Goal: Find contact information: Find contact information

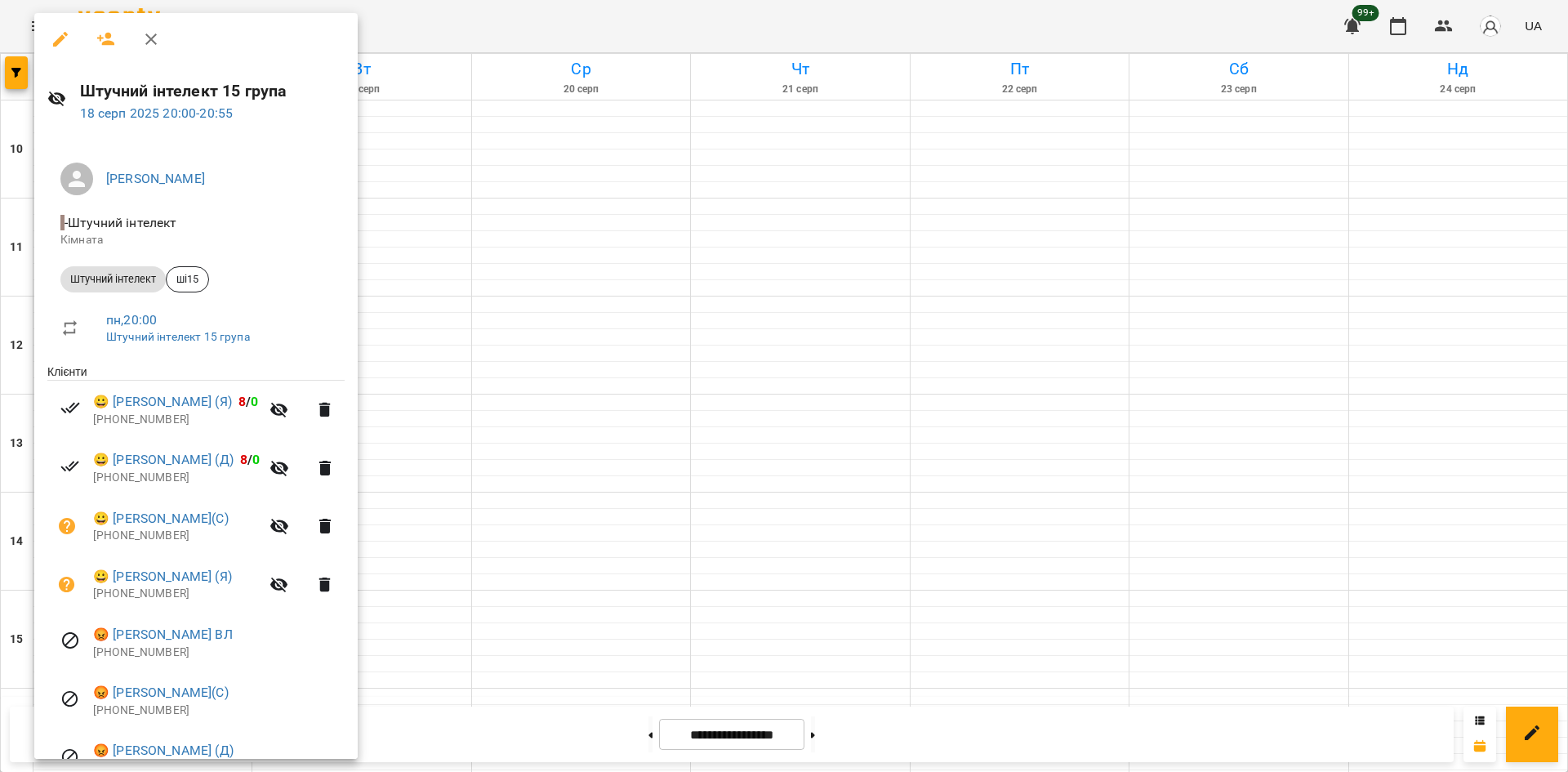
click at [14, 64] on div at bounding box center [784, 386] width 1568 height 772
click at [12, 75] on icon "button" at bounding box center [16, 72] width 10 height 10
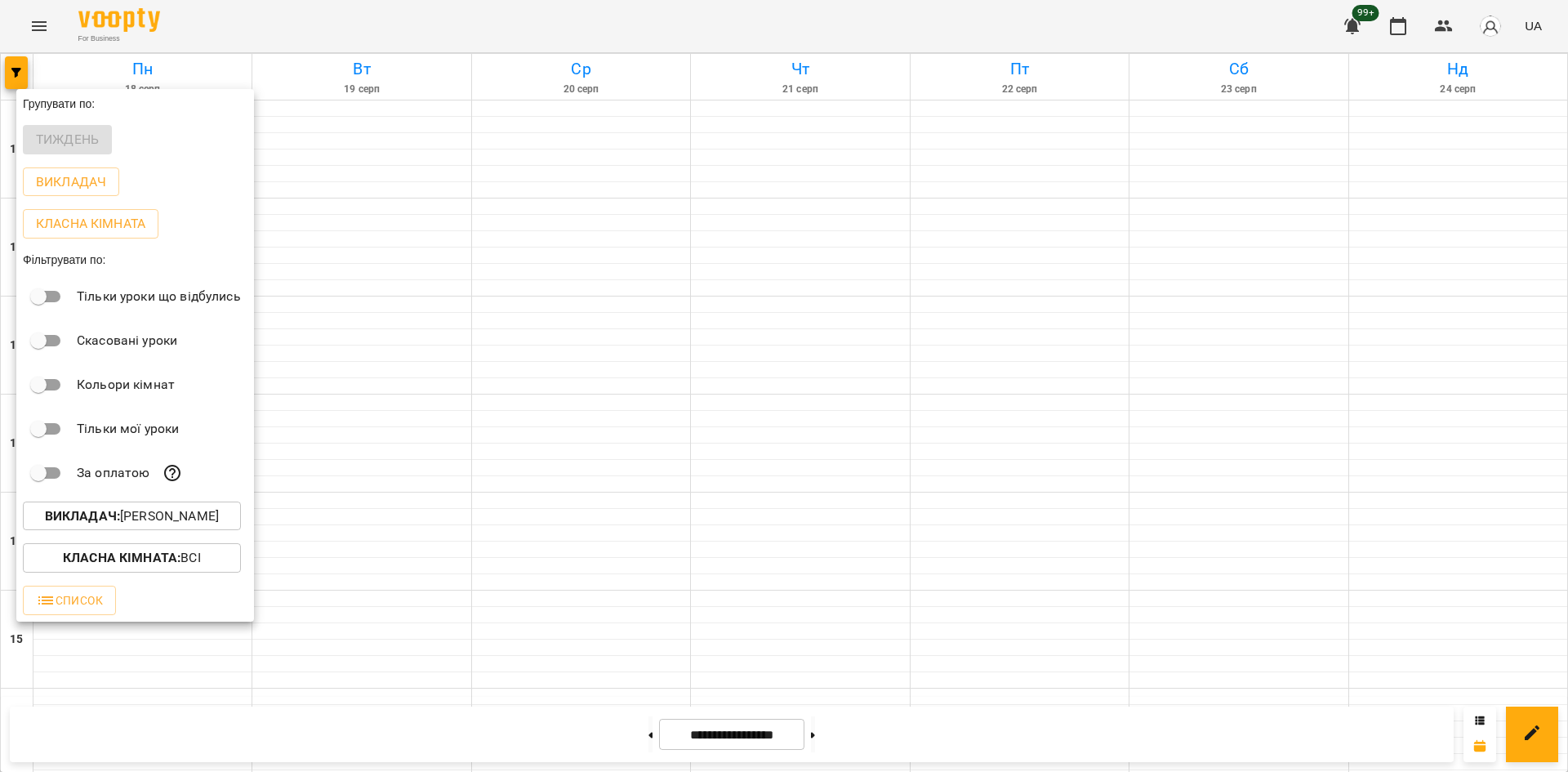
click at [384, 401] on div at bounding box center [784, 386] width 1568 height 772
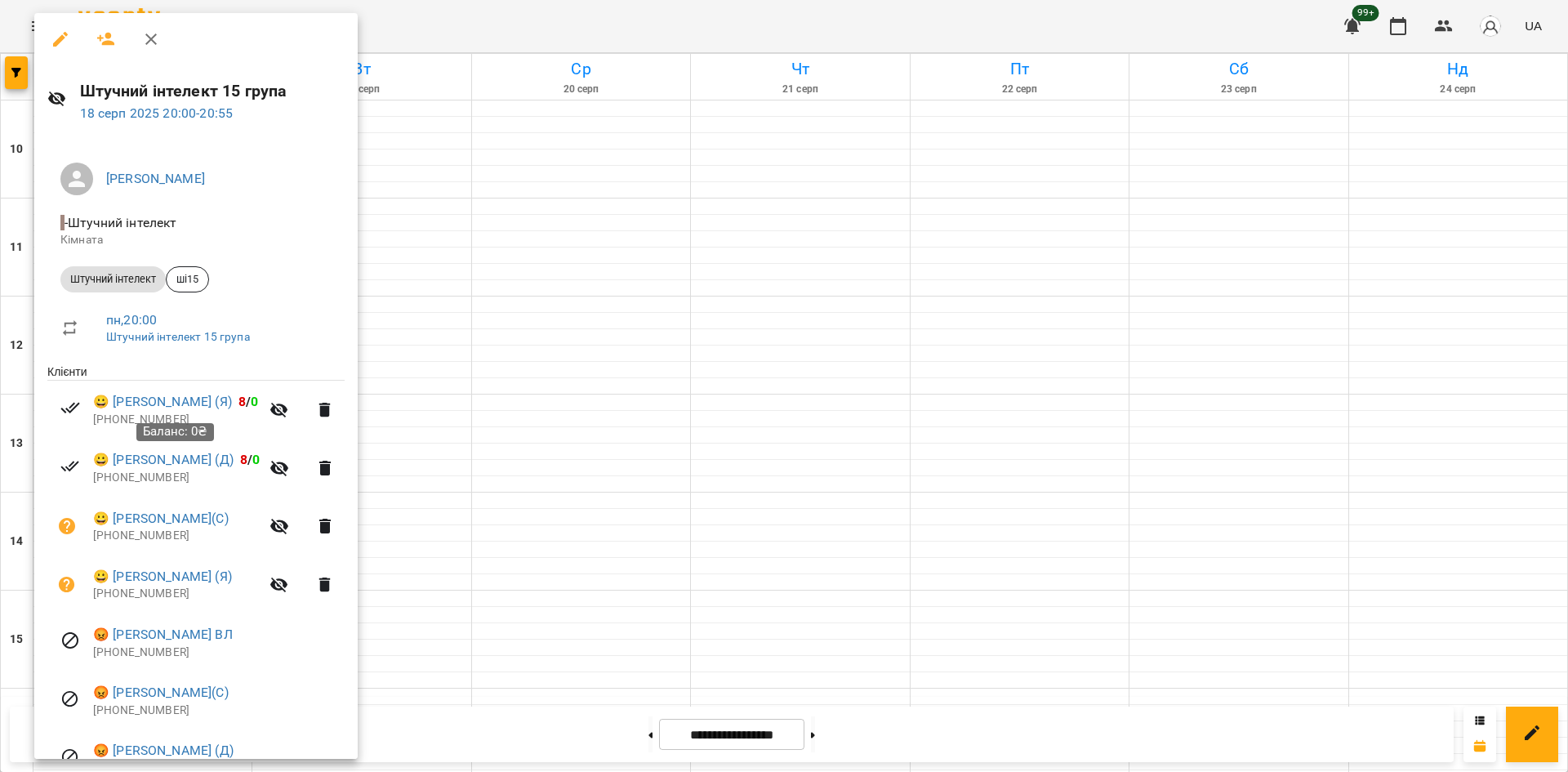
drag, startPoint x: 207, startPoint y: 422, endPoint x: 118, endPoint y: 424, distance: 89.0
drag, startPoint x: 164, startPoint y: 415, endPoint x: 99, endPoint y: 429, distance: 66.5
click at [99, 428] on p "[PHONE_NUMBER]" at bounding box center [176, 420] width 167 height 17
copy p "420774616861"
click at [9, 76] on div at bounding box center [784, 386] width 1568 height 772
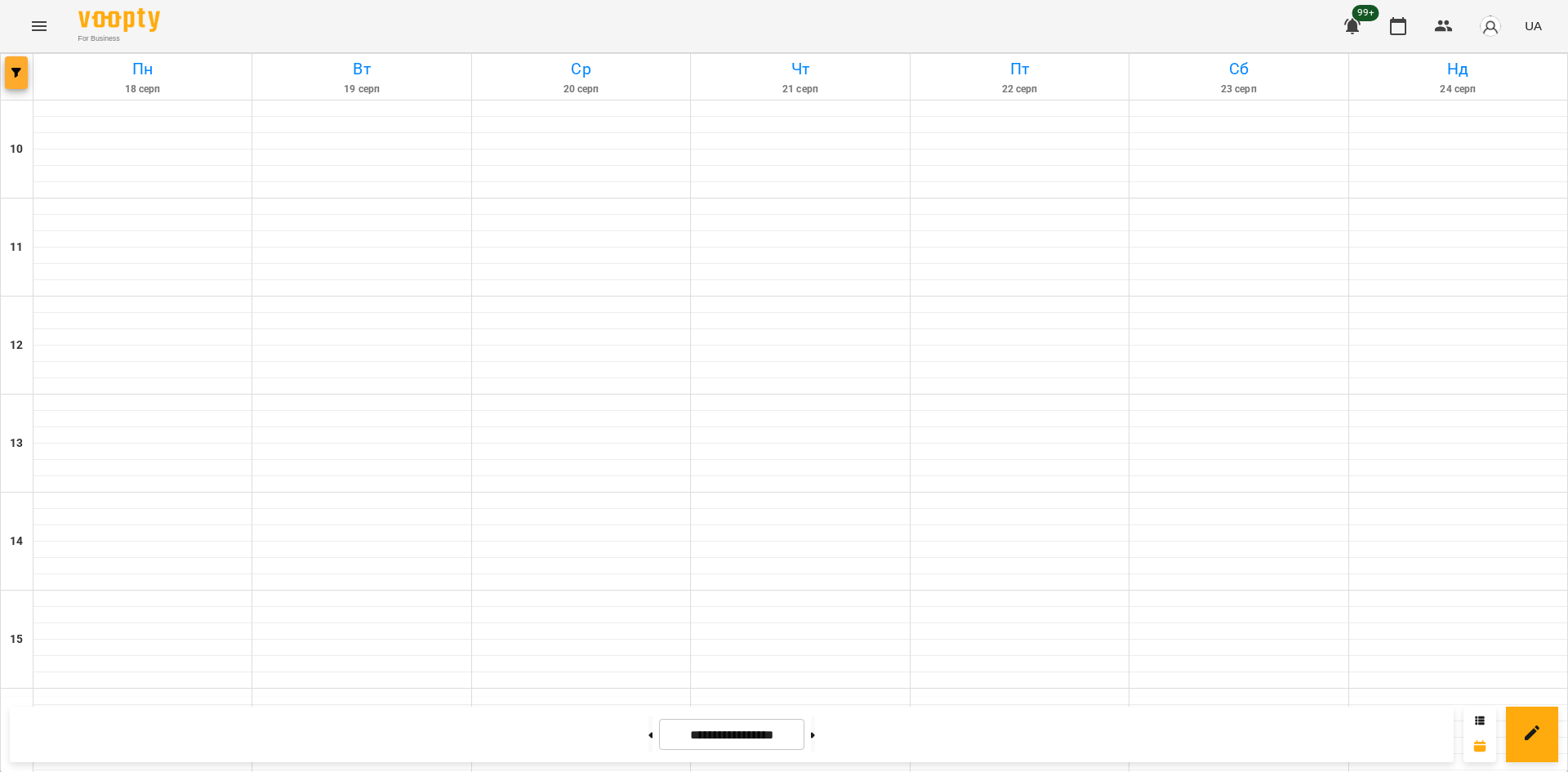
click at [11, 71] on span "button" at bounding box center [17, 72] width 23 height 10
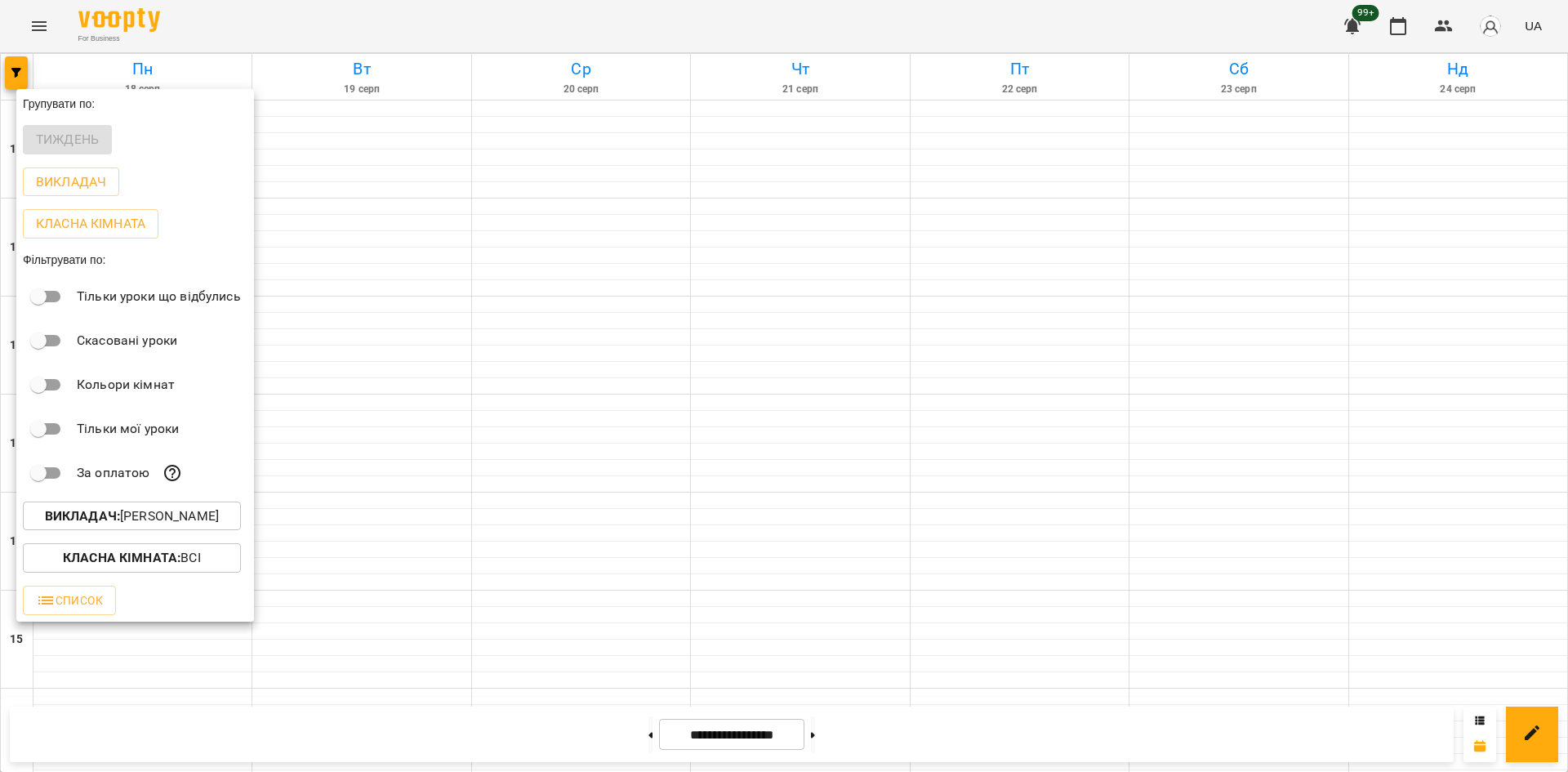
click at [181, 521] on p "Викладач : [PERSON_NAME]" at bounding box center [132, 516] width 174 height 19
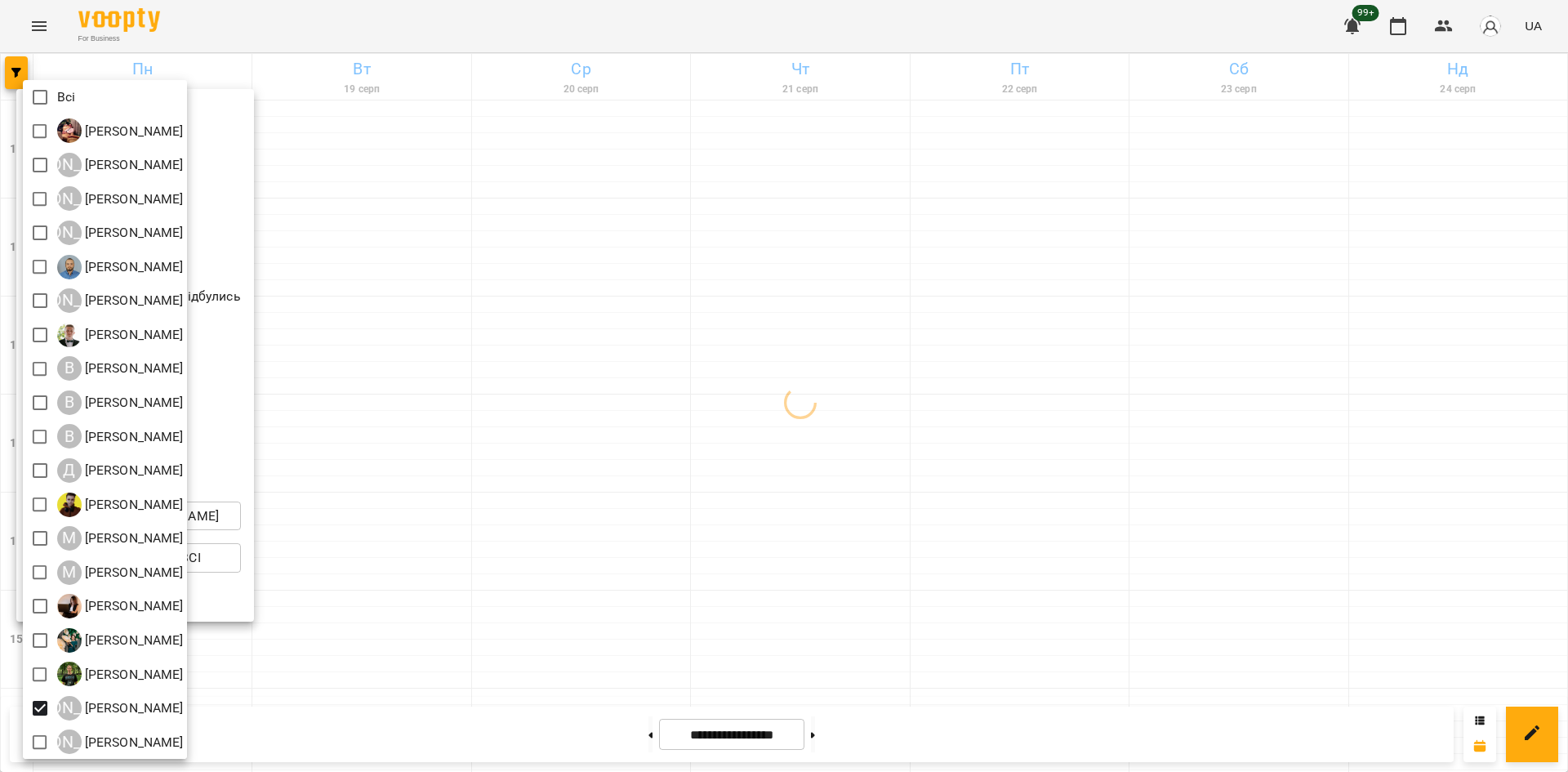
click at [409, 480] on div at bounding box center [784, 386] width 1568 height 772
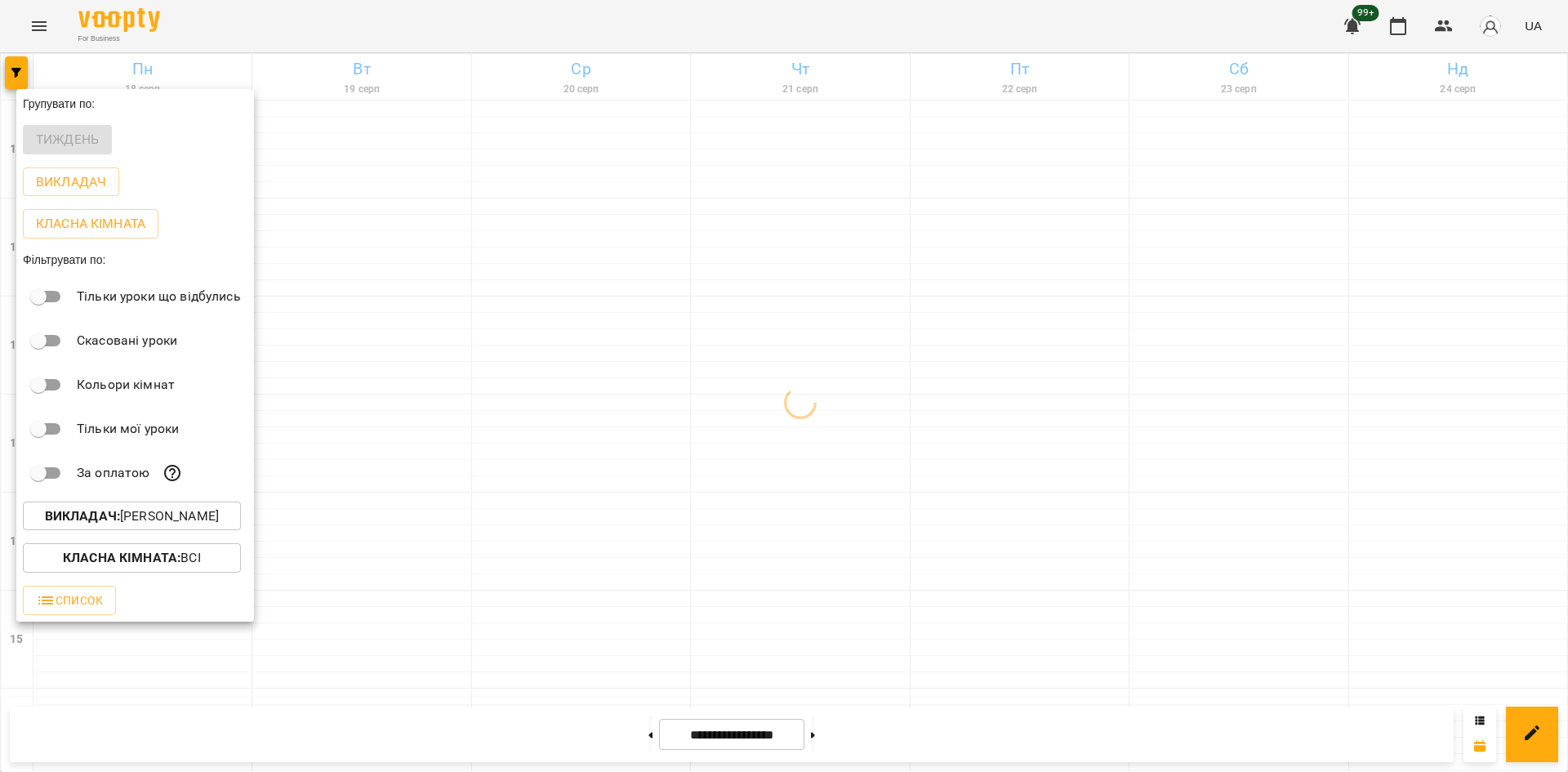
click at [421, 463] on div at bounding box center [784, 386] width 1568 height 772
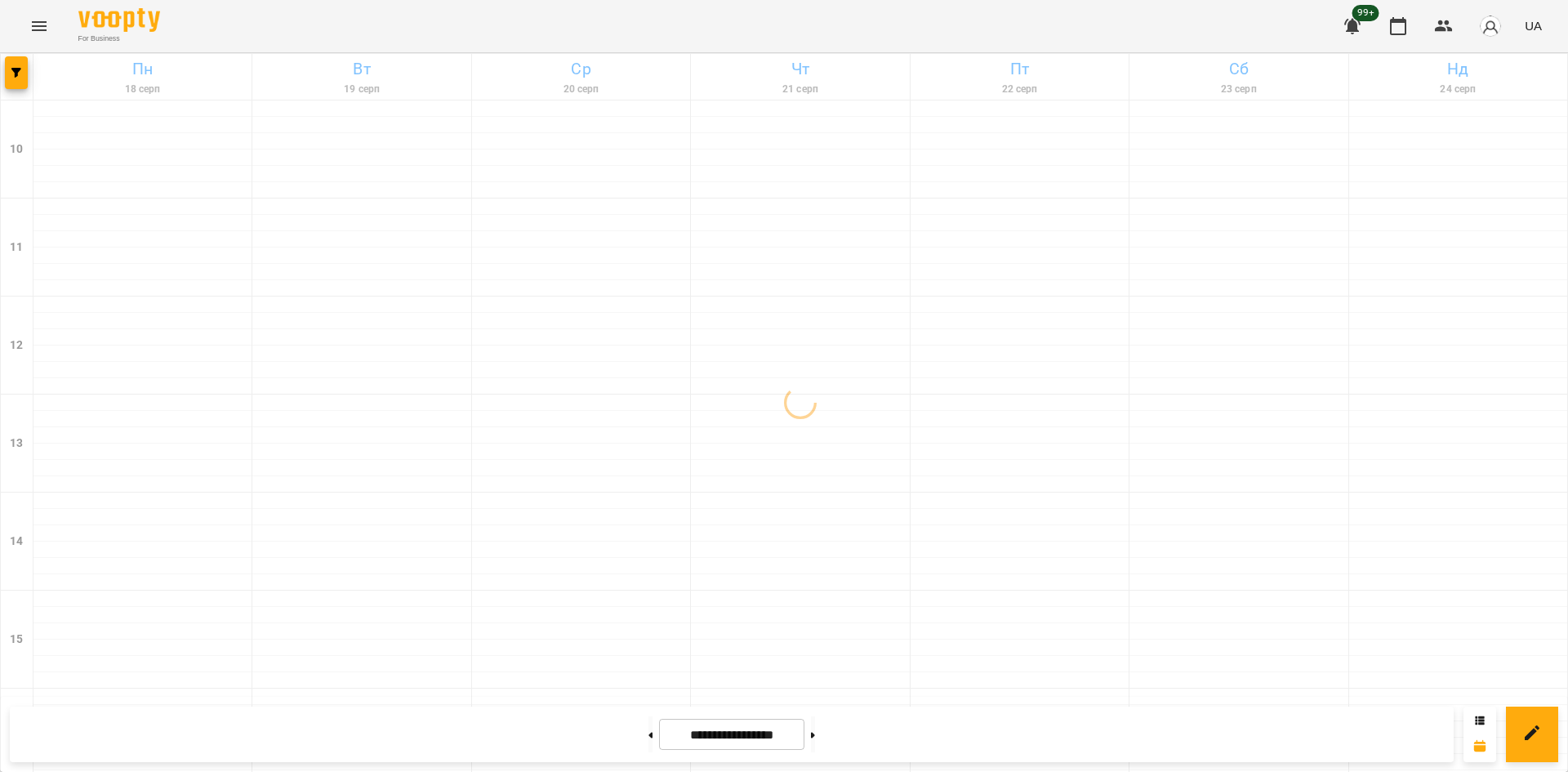
select select
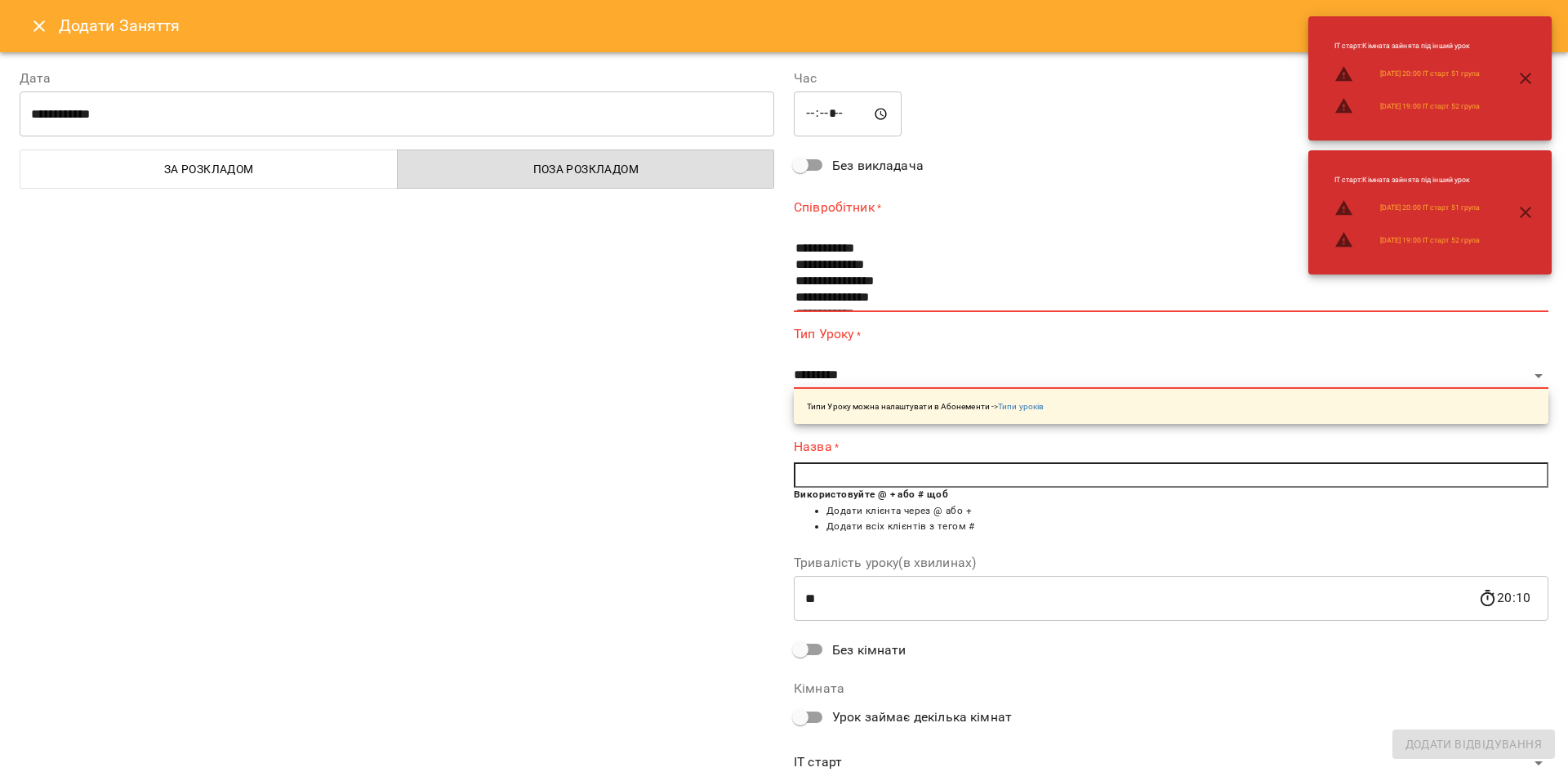
click at [31, 32] on icon "Close" at bounding box center [39, 26] width 19 height 19
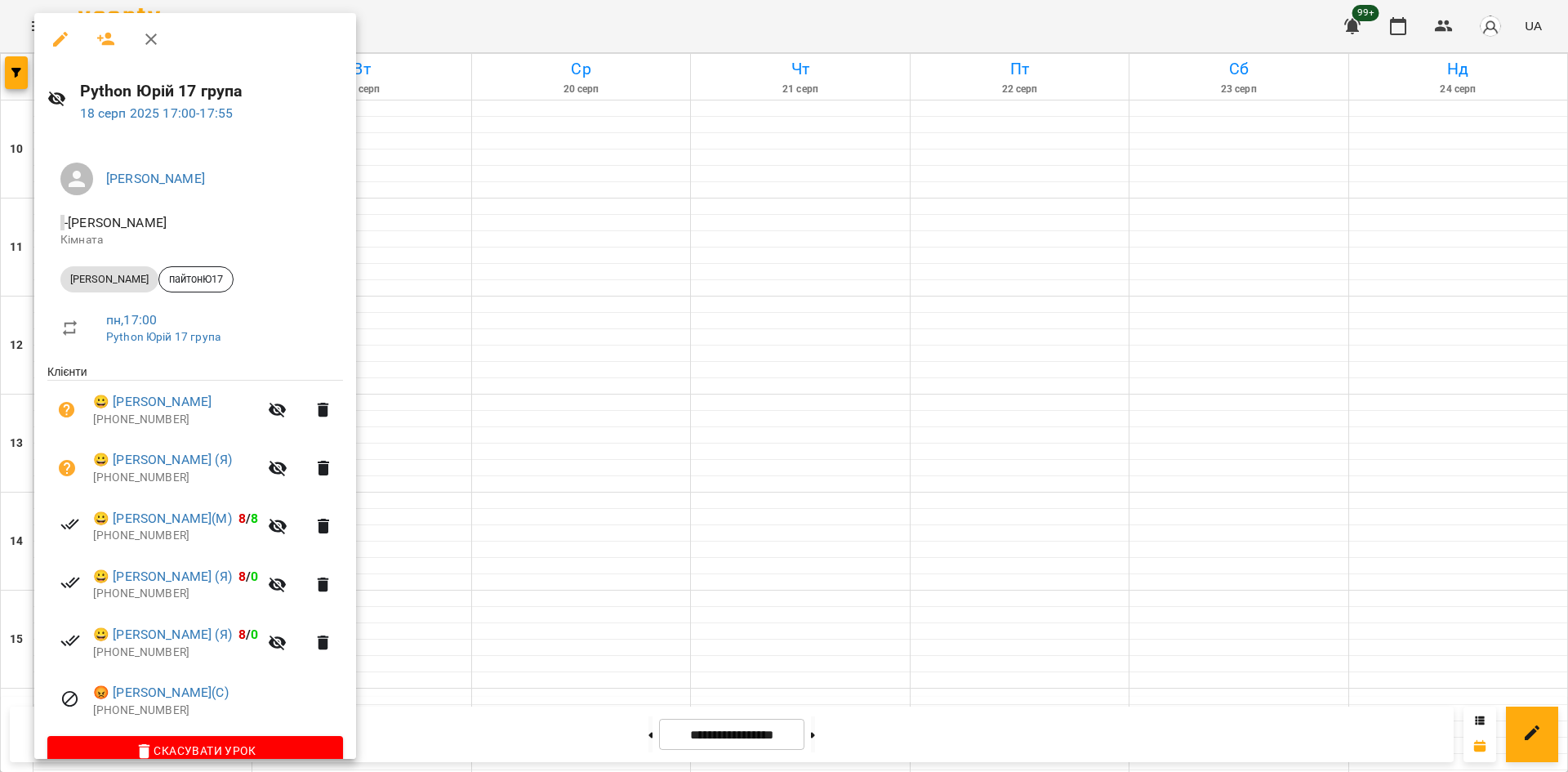
drag, startPoint x: 554, startPoint y: 101, endPoint x: 161, endPoint y: 116, distance: 393.3
click at [554, 101] on div at bounding box center [784, 386] width 1568 height 772
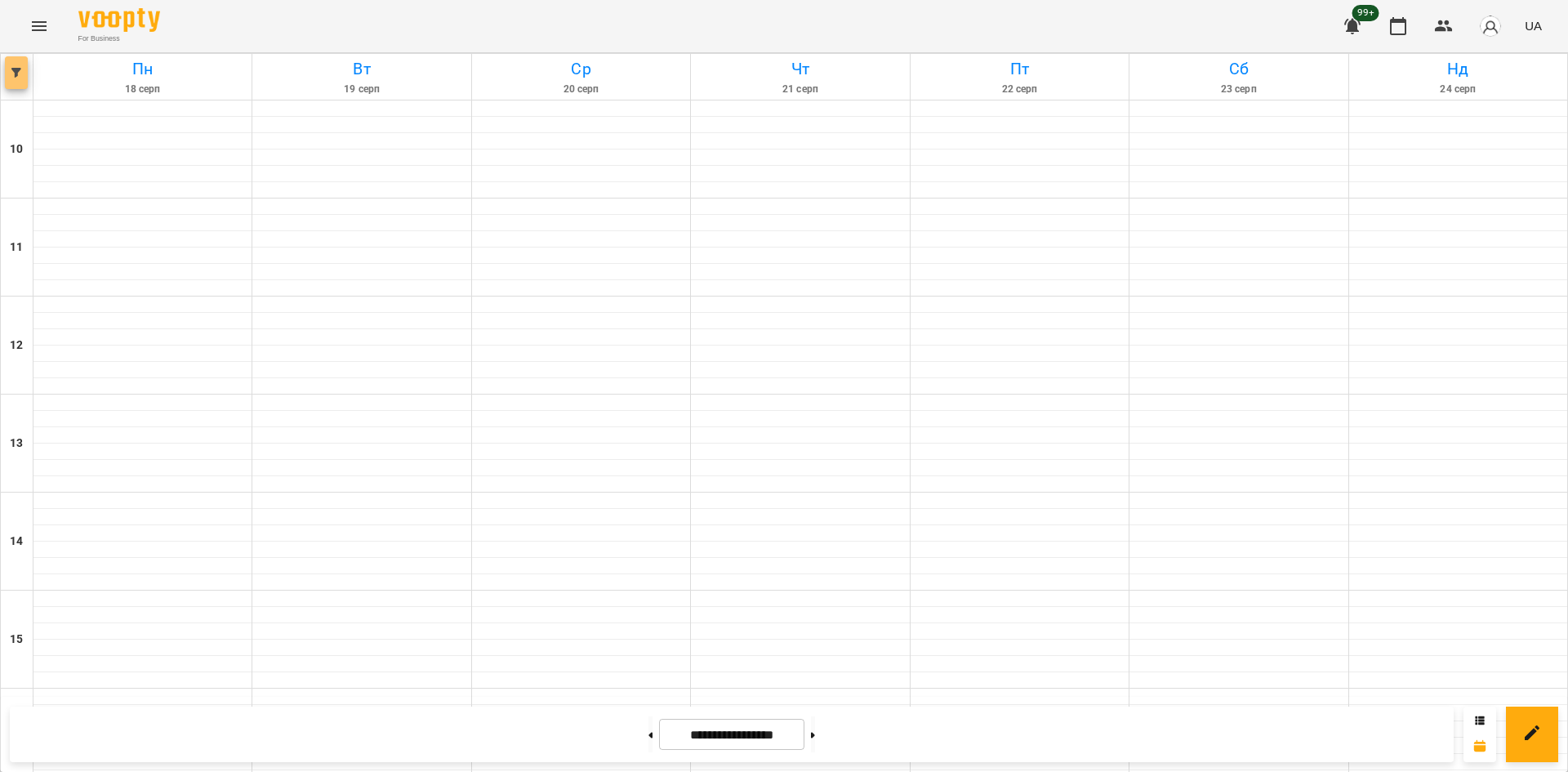
click at [11, 71] on span "button" at bounding box center [17, 72] width 23 height 10
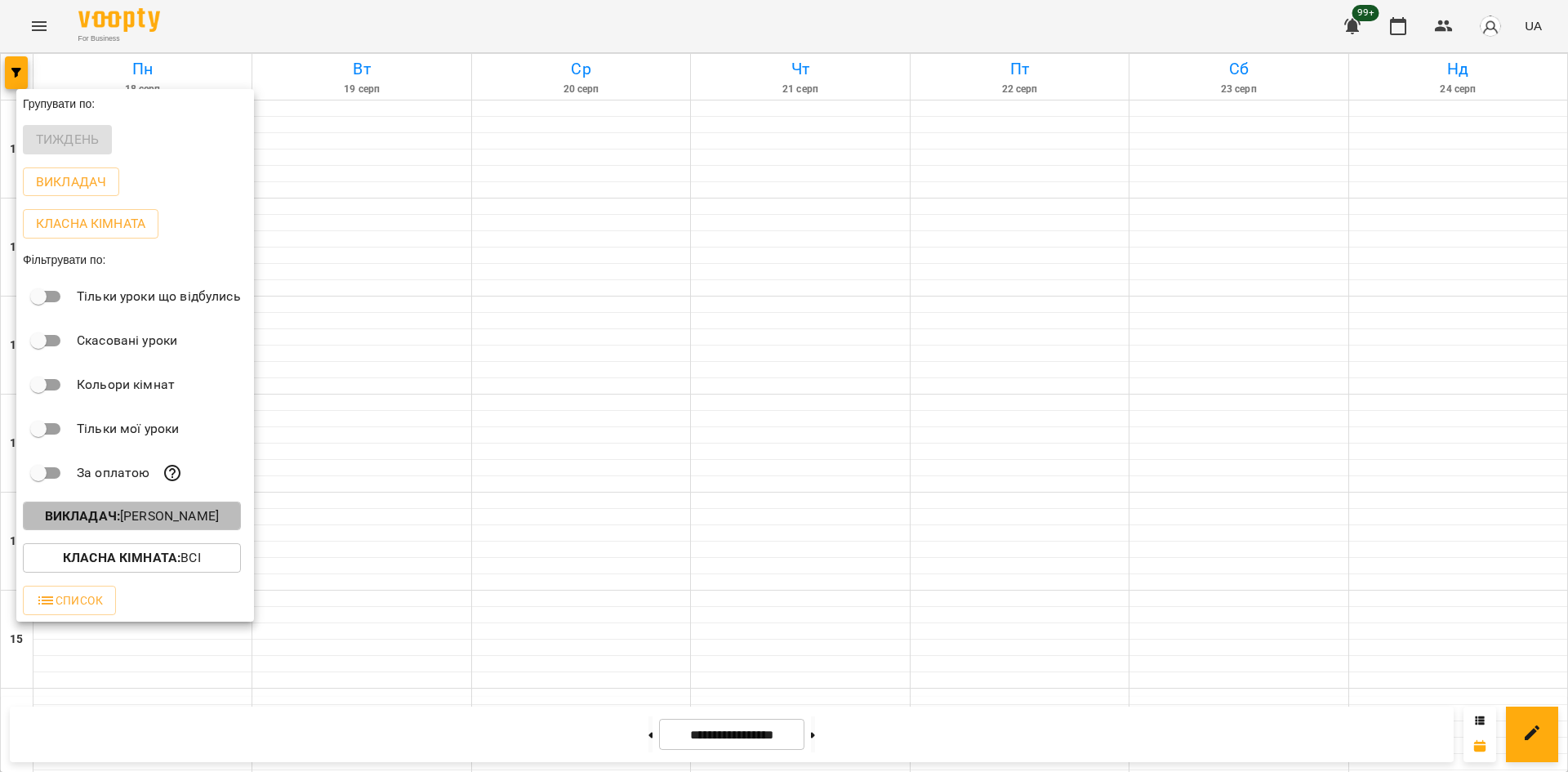
click at [192, 518] on p "Викладач : [PERSON_NAME]" at bounding box center [132, 516] width 174 height 19
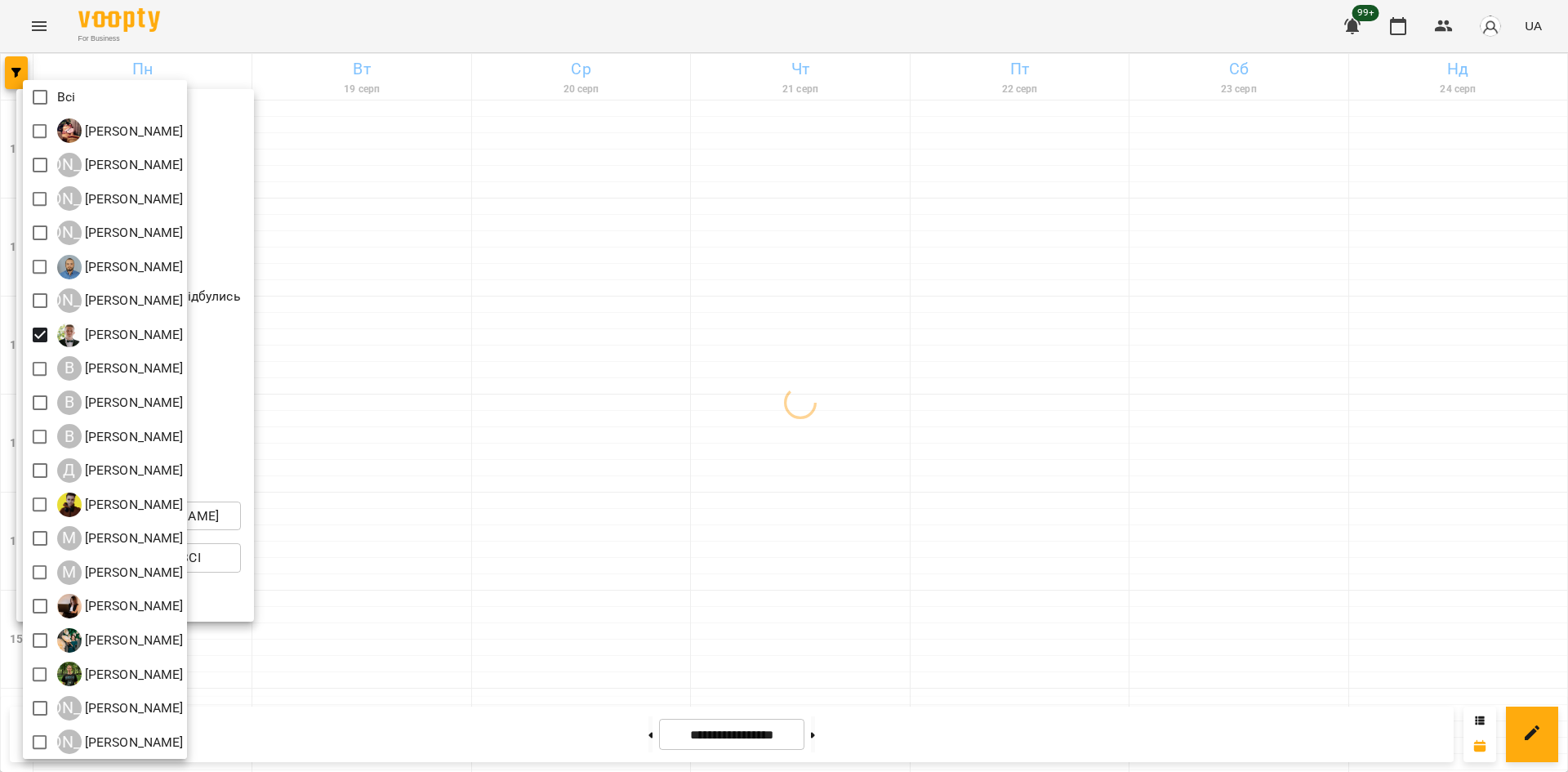
click at [443, 645] on div at bounding box center [784, 386] width 1568 height 772
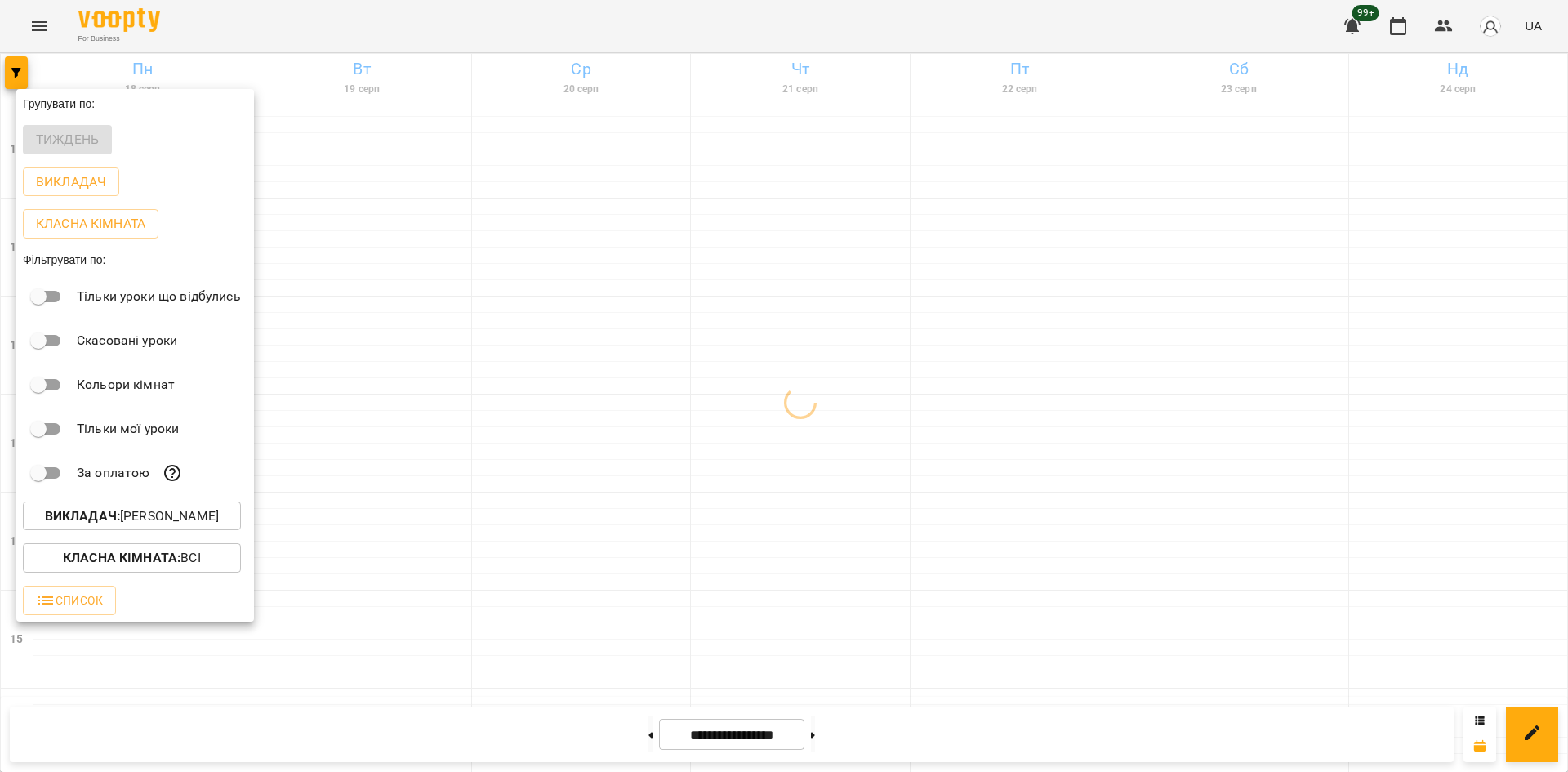
click at [438, 631] on div at bounding box center [784, 386] width 1568 height 772
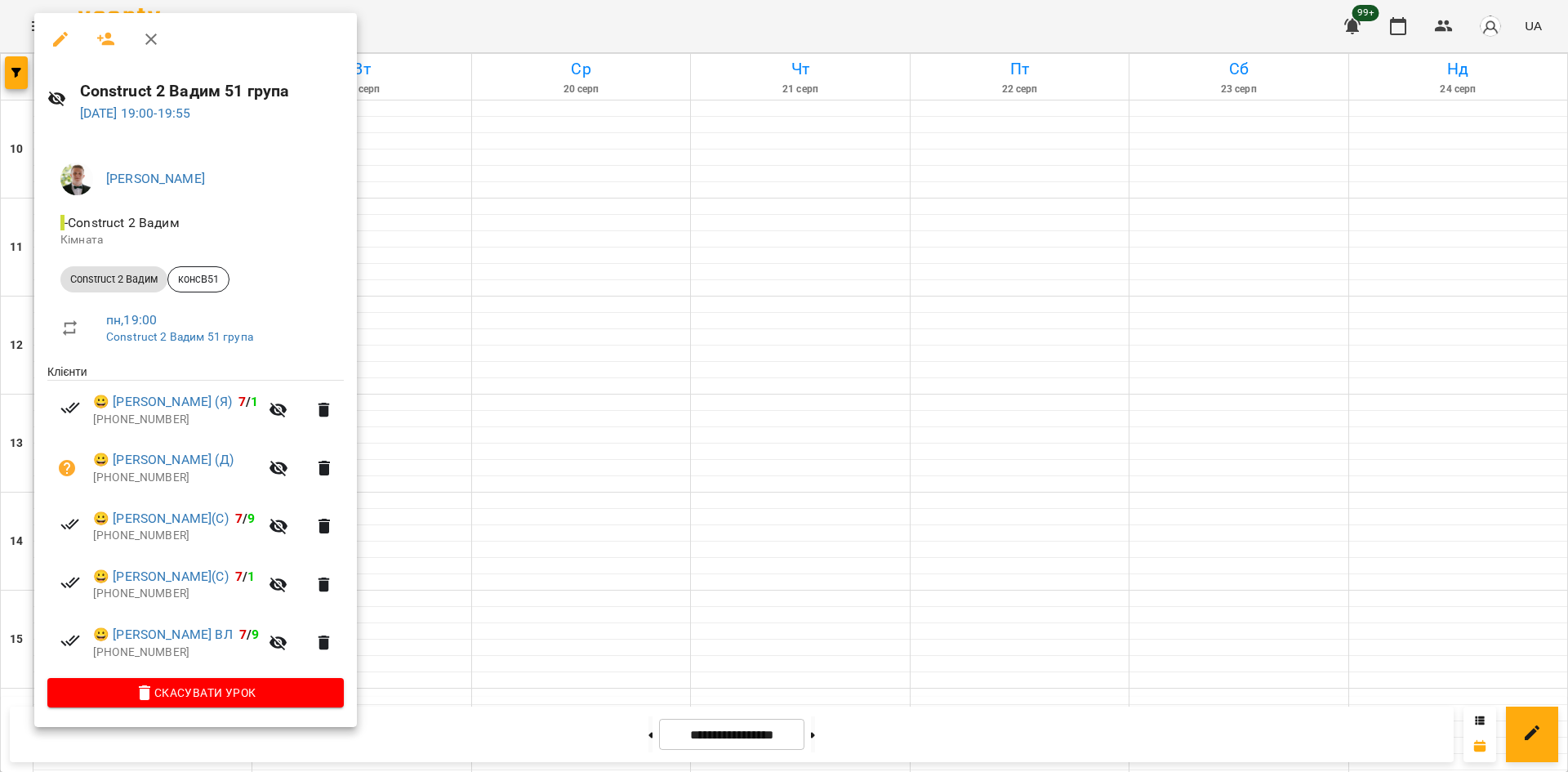
click at [635, 611] on div at bounding box center [784, 386] width 1568 height 772
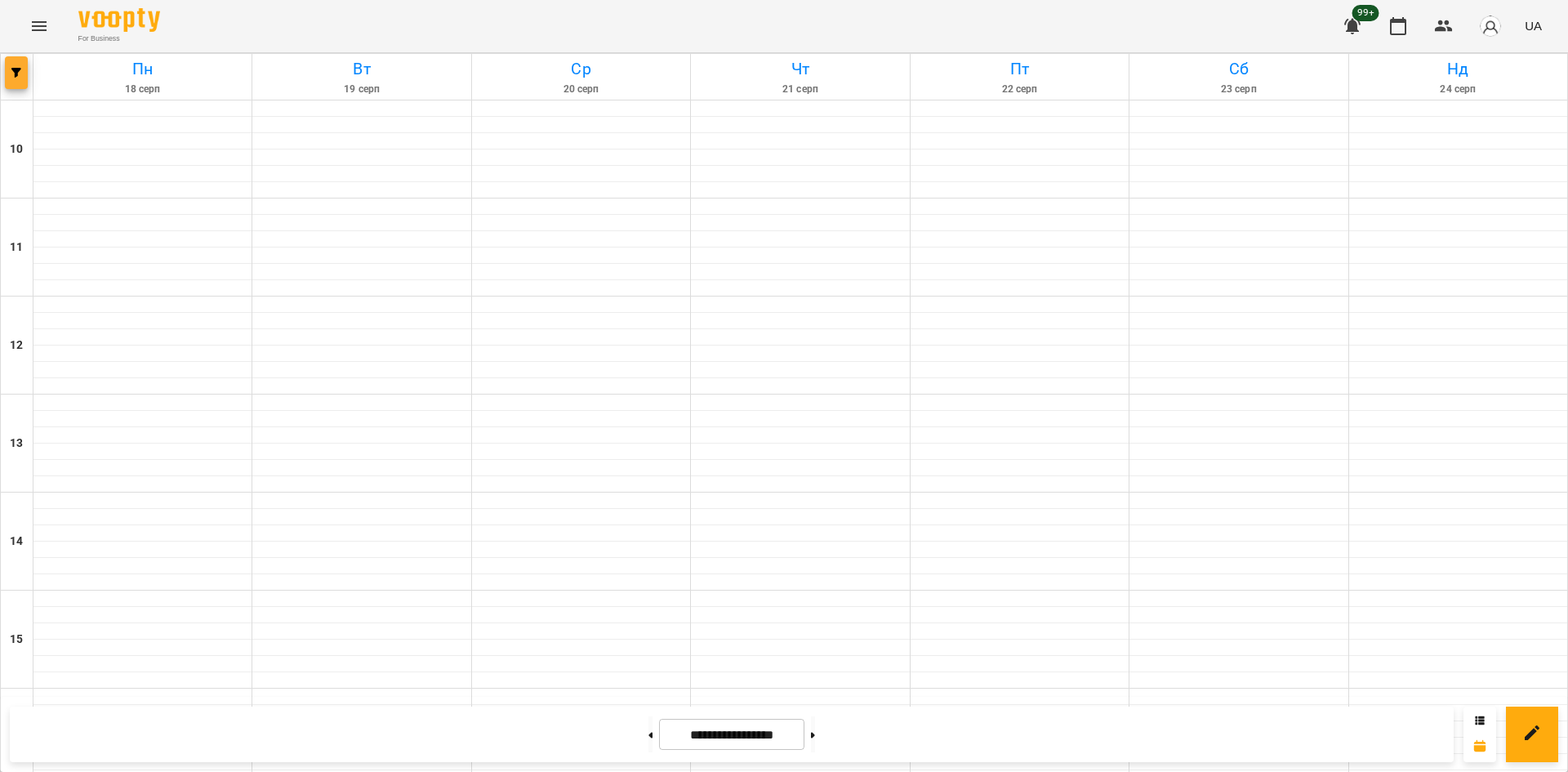
click at [18, 84] on button "button" at bounding box center [17, 72] width 23 height 32
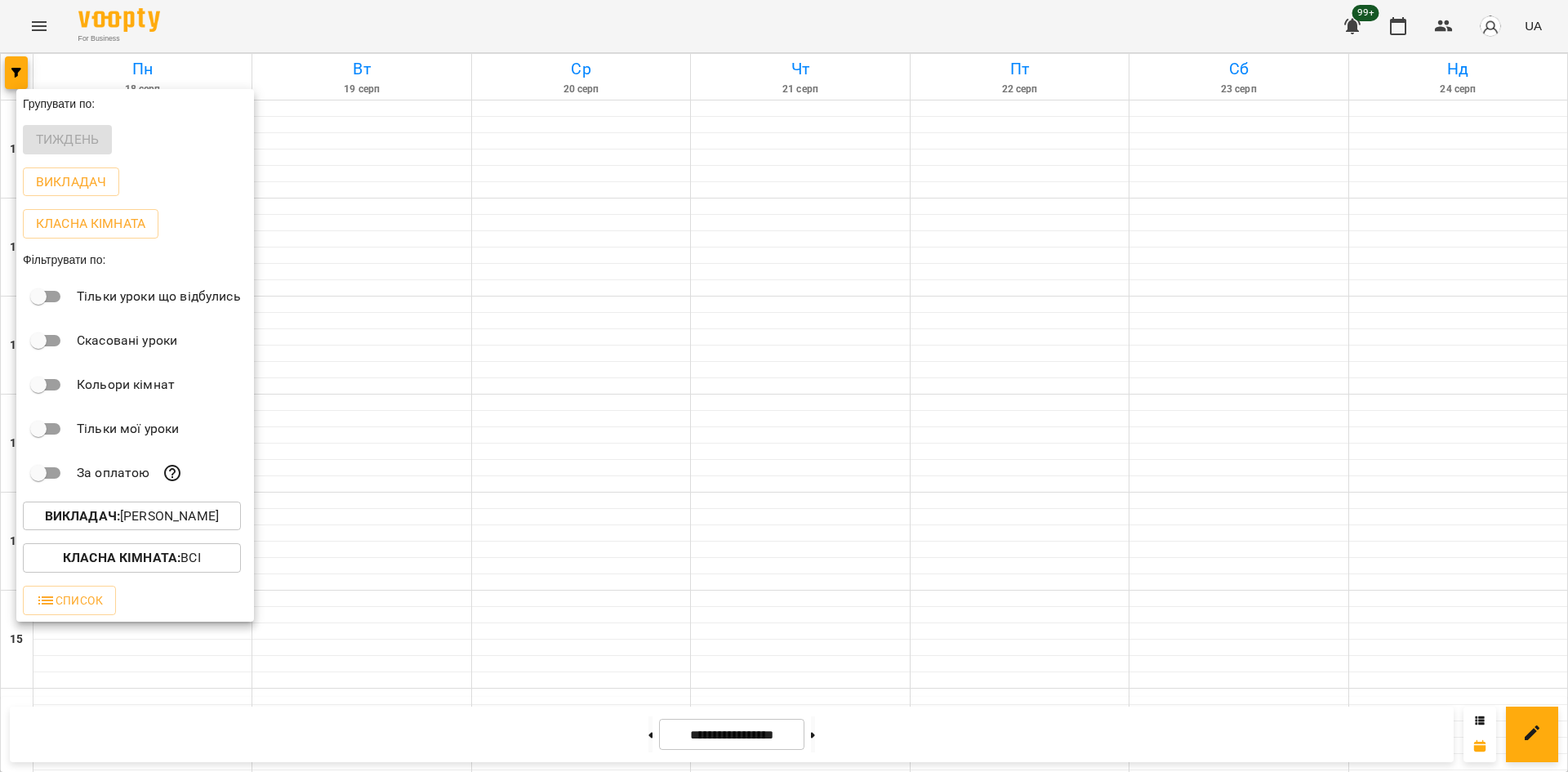
click at [153, 519] on p "Викладач : [PERSON_NAME]" at bounding box center [132, 516] width 174 height 19
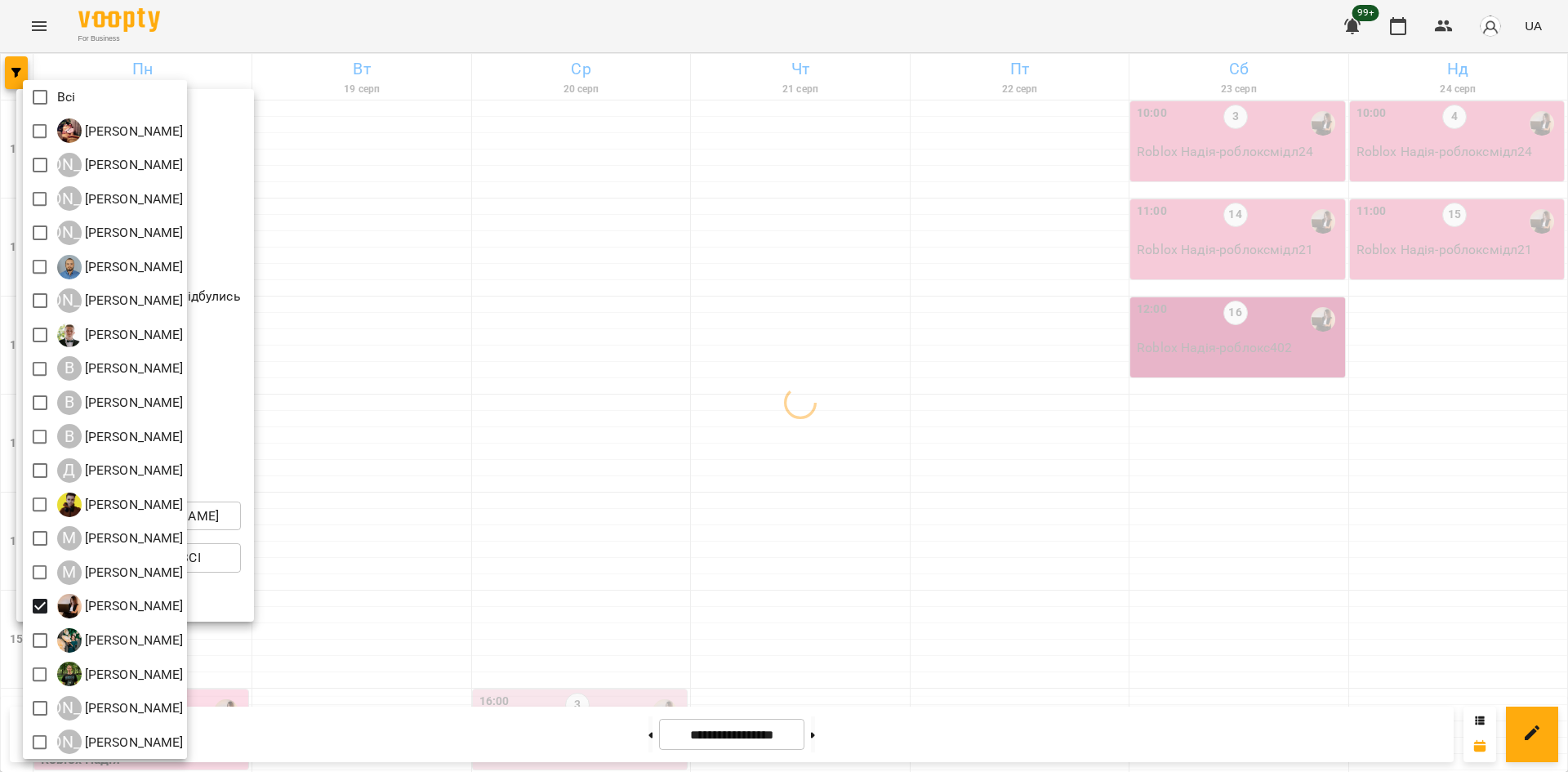
click at [369, 620] on div at bounding box center [784, 386] width 1568 height 772
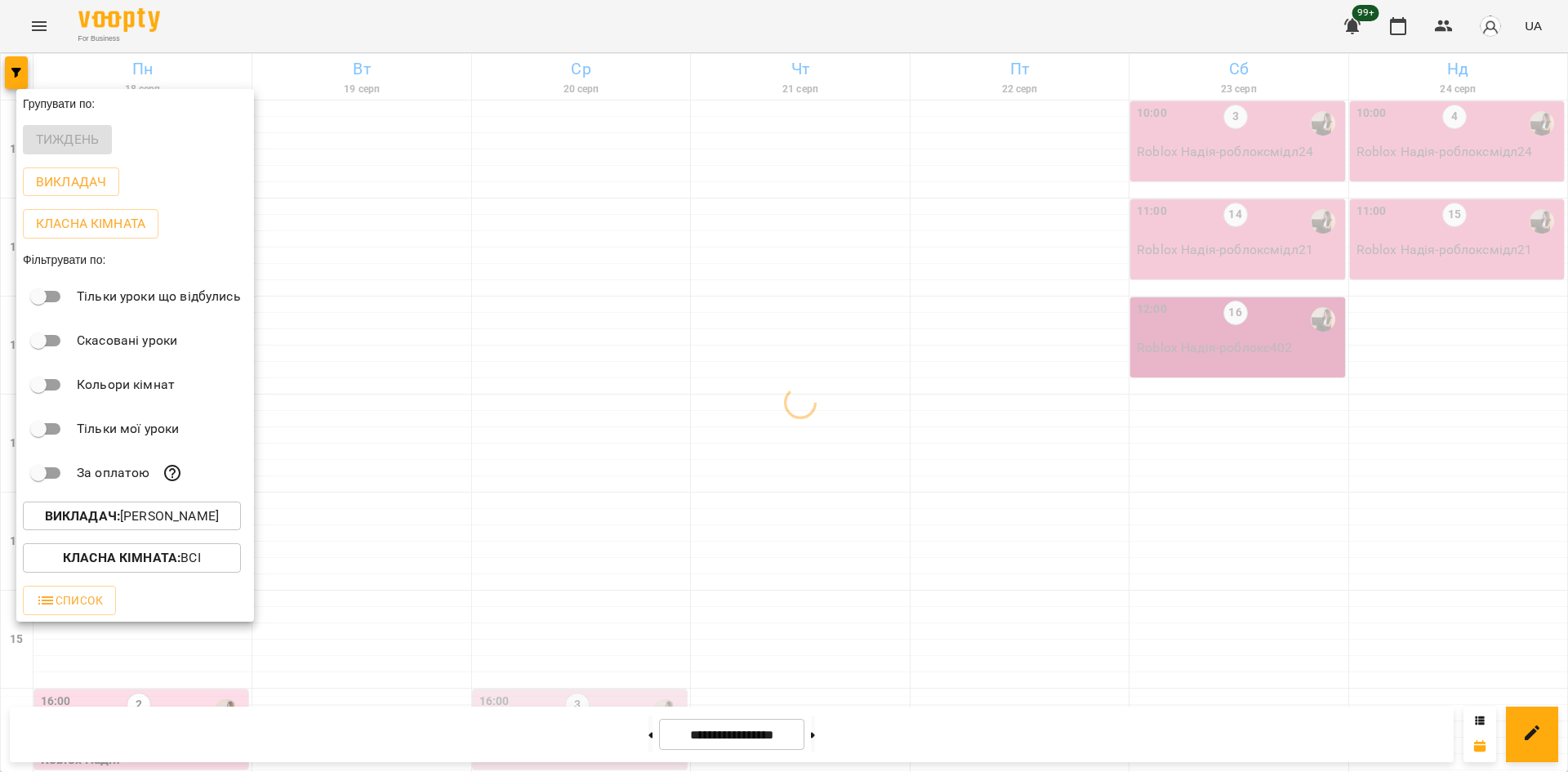
click at [309, 609] on div "Всі [PERSON_NAME] А [PERSON_NAME] А [PERSON_NAME] А [PERSON_NAME] [PERSON_NAME]…" at bounding box center [784, 386] width 1568 height 772
click at [566, 433] on div at bounding box center [784, 386] width 1568 height 772
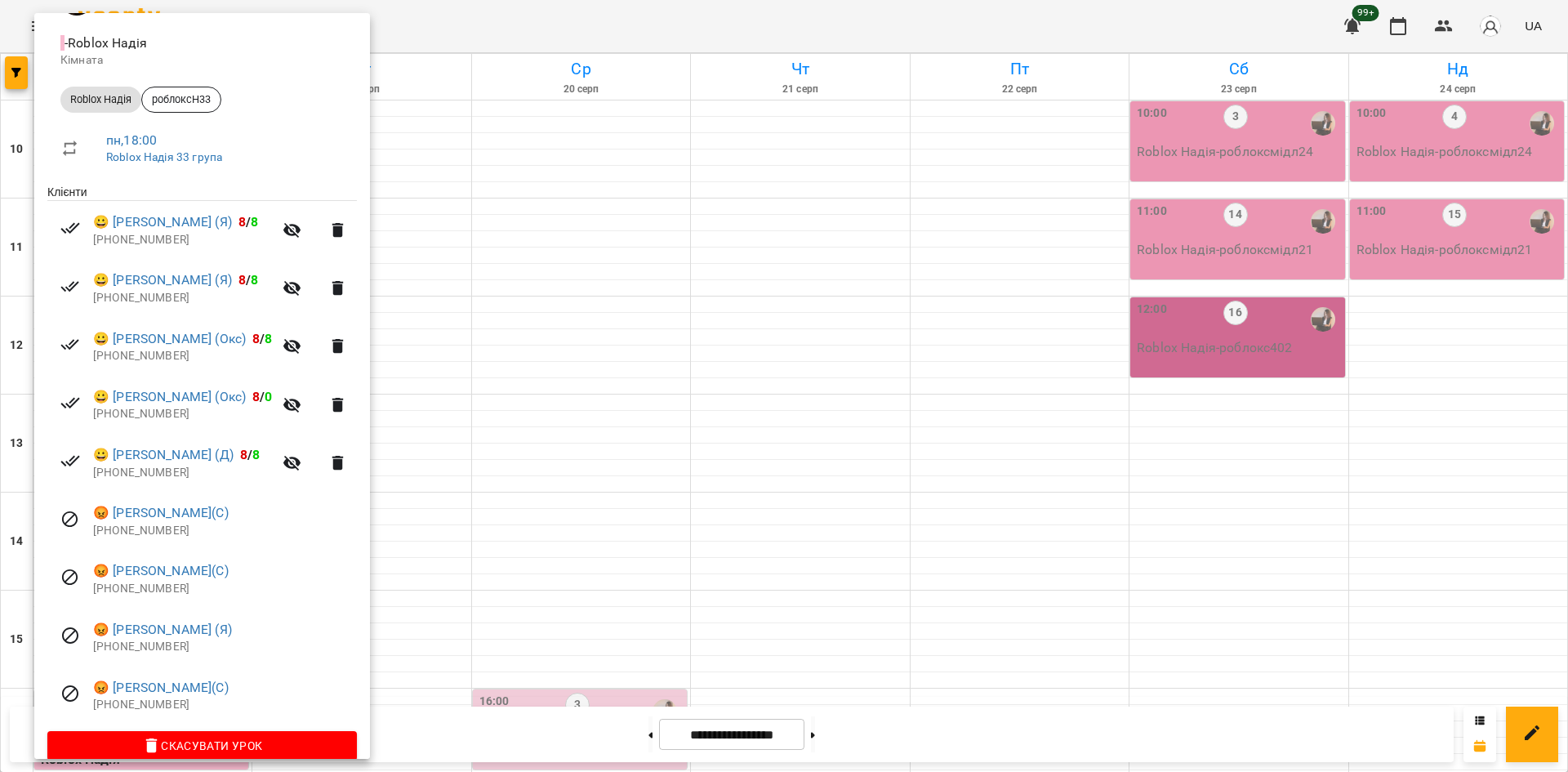
scroll to position [204, 0]
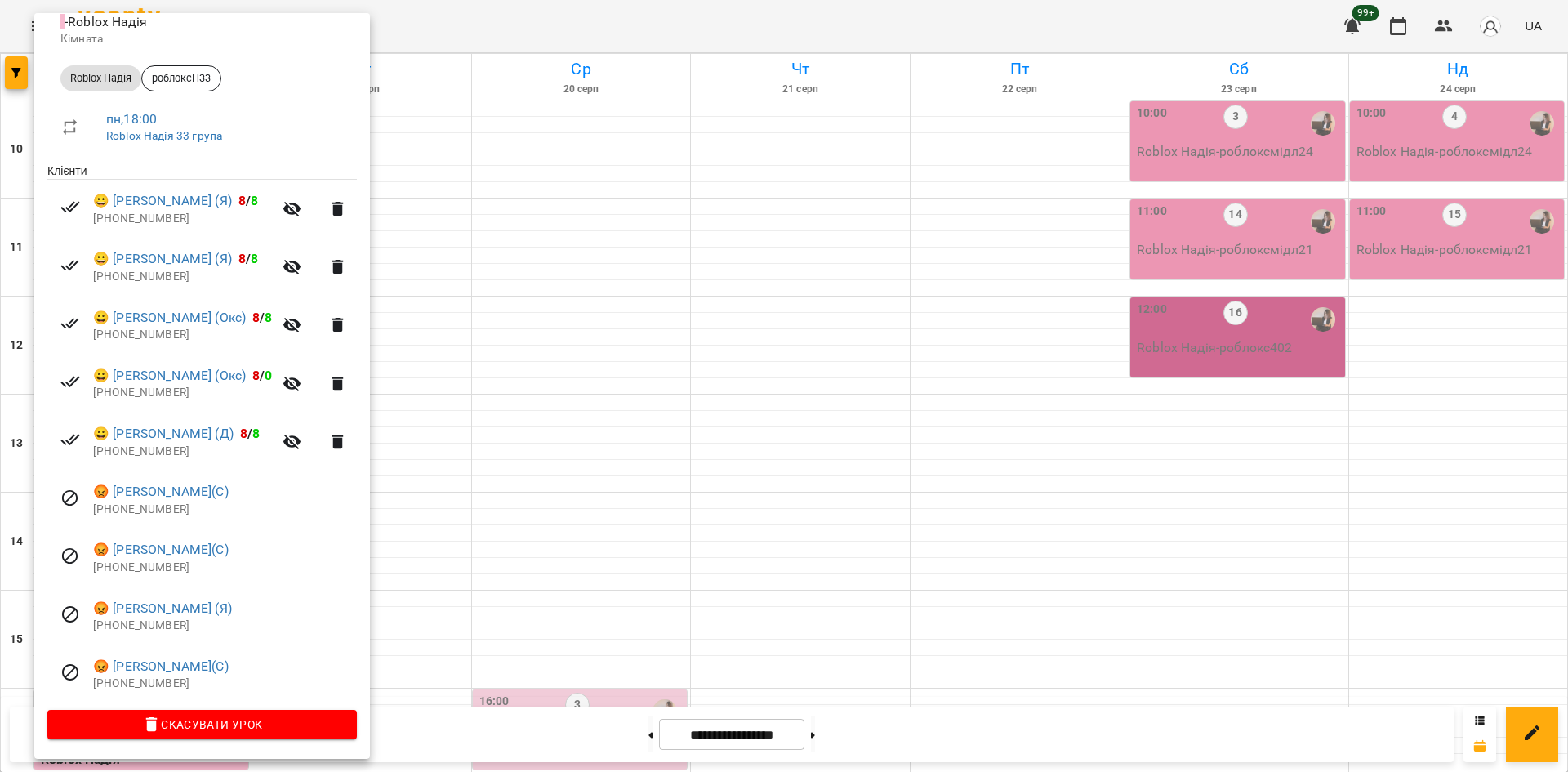
click at [565, 459] on div at bounding box center [784, 386] width 1568 height 772
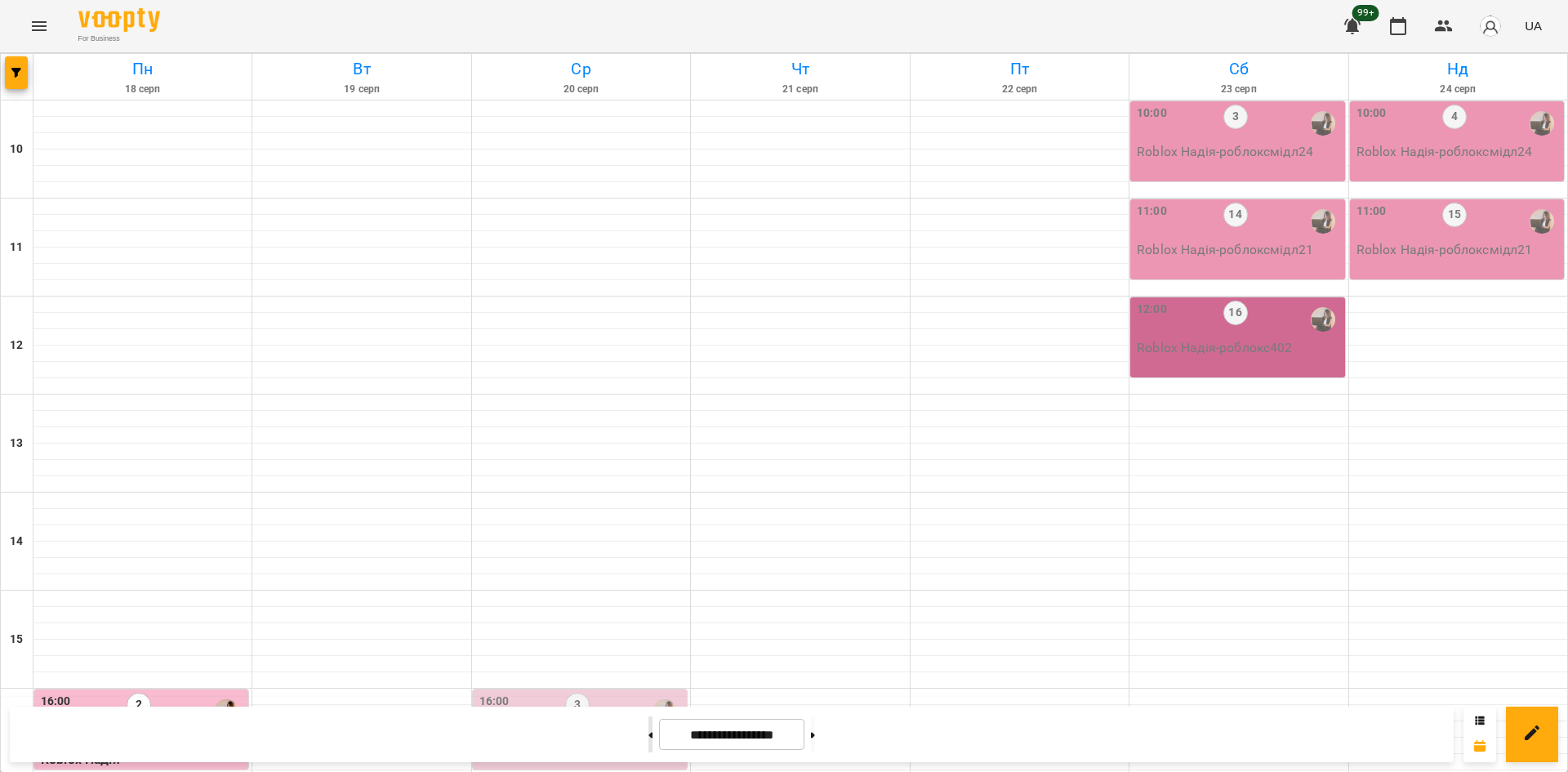
click at [648, 733] on button at bounding box center [650, 734] width 4 height 36
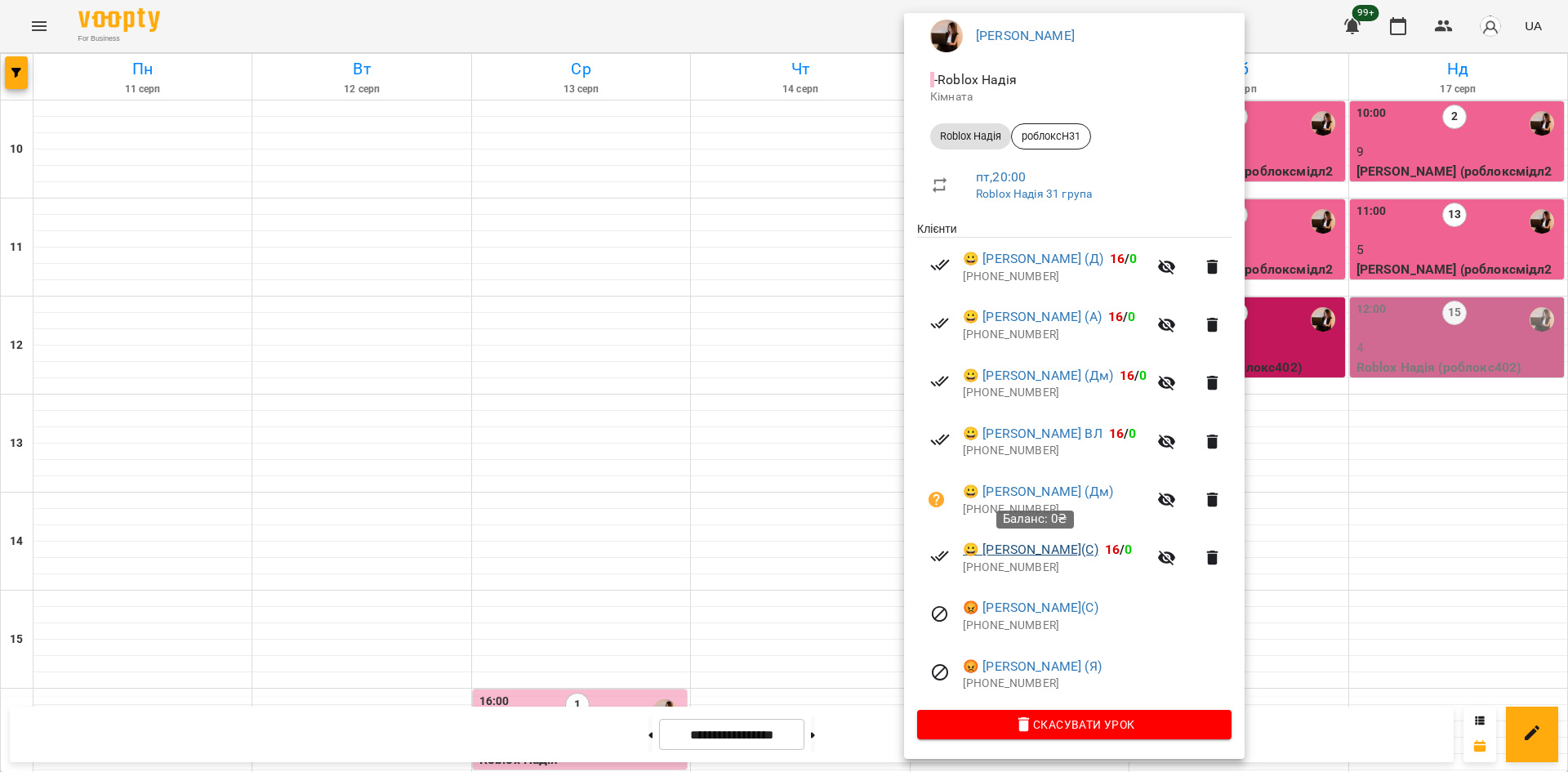
scroll to position [146, 0]
drag, startPoint x: 844, startPoint y: 633, endPoint x: 860, endPoint y: 633, distance: 16.0
click at [844, 633] on div at bounding box center [784, 386] width 1568 height 772
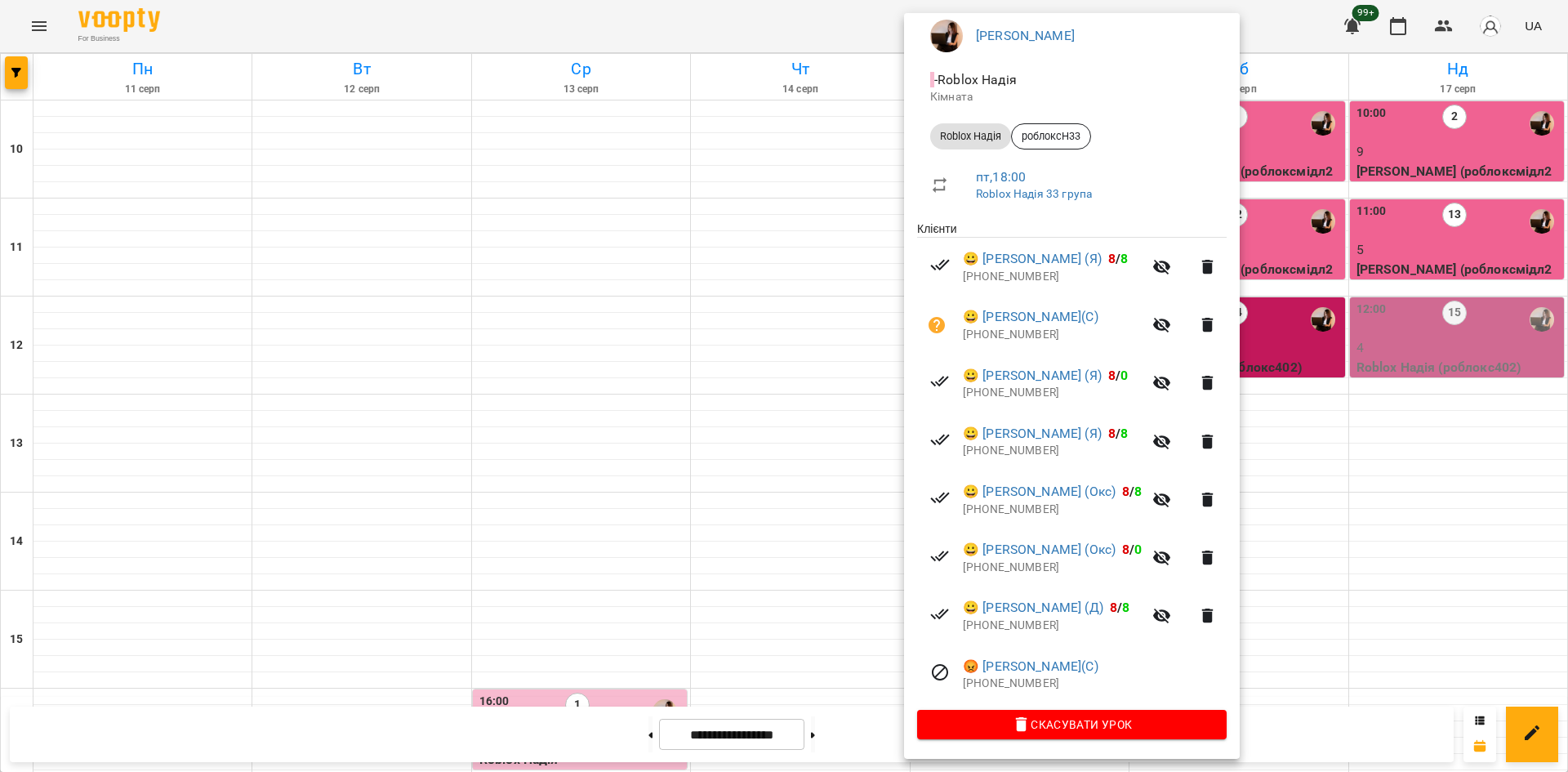
click at [612, 366] on div at bounding box center [784, 386] width 1568 height 772
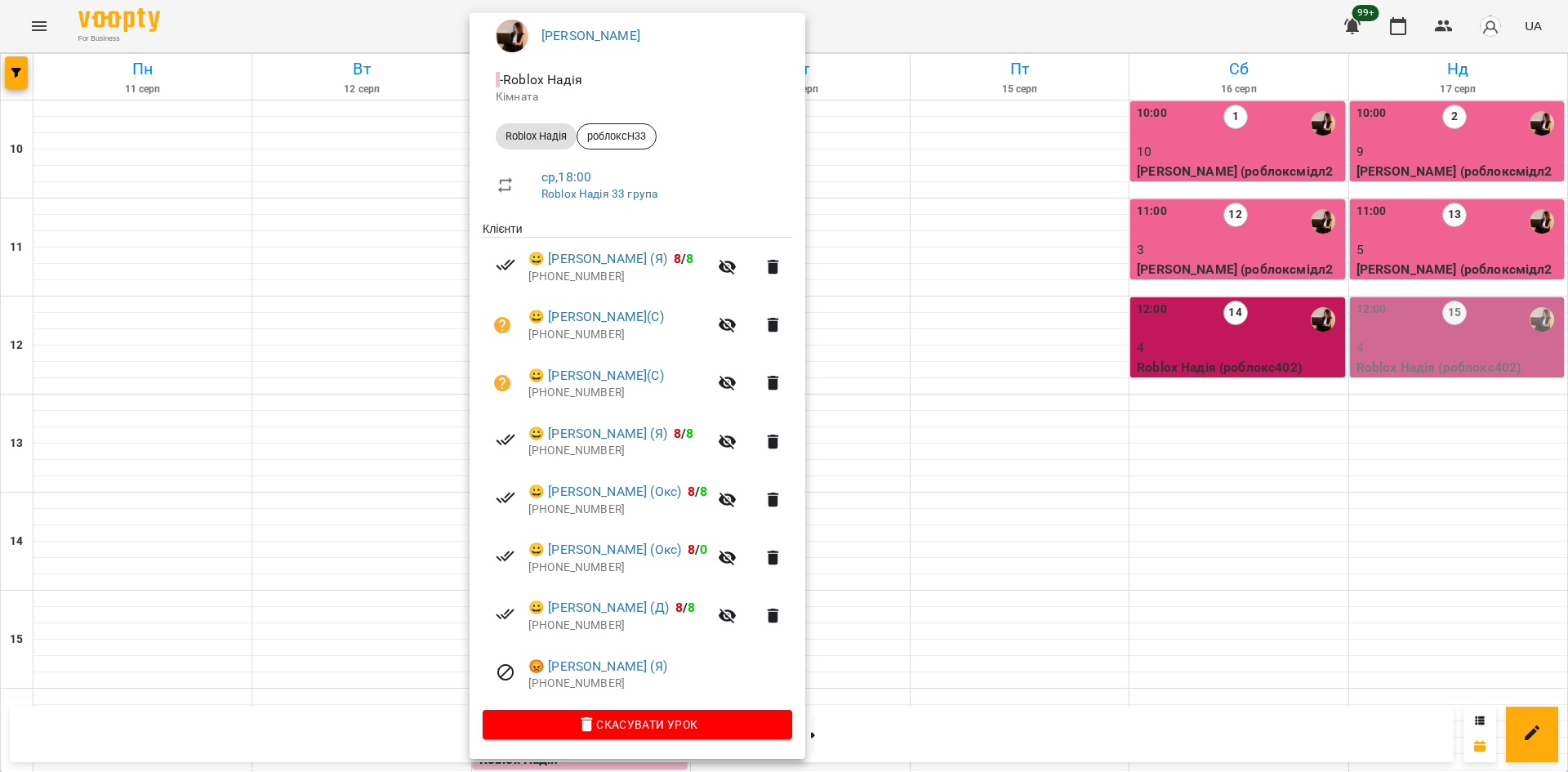
drag, startPoint x: 103, startPoint y: 327, endPoint x: 160, endPoint y: 365, distance: 68.5
click at [105, 331] on div at bounding box center [784, 386] width 1568 height 772
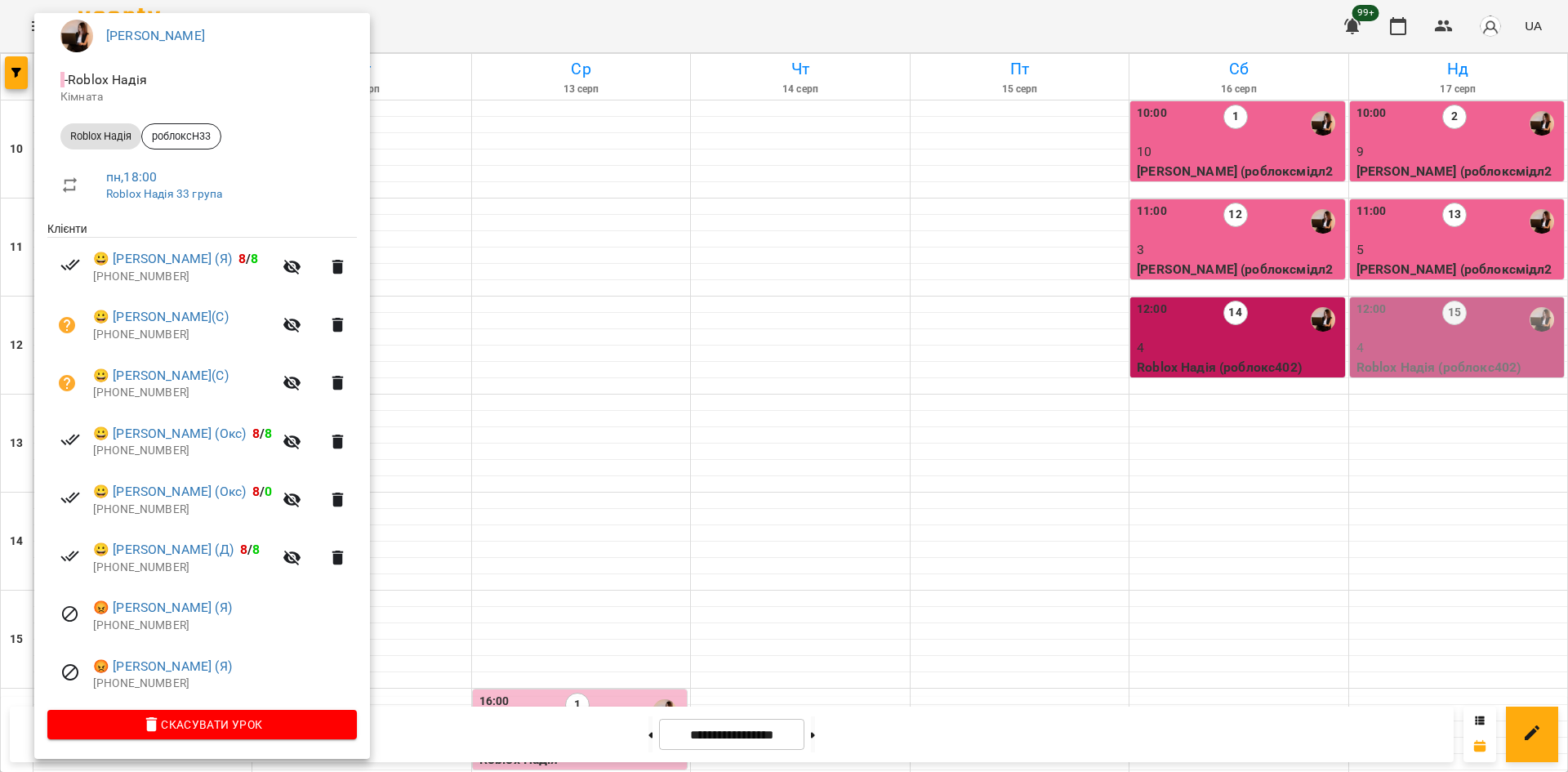
click at [1010, 544] on div at bounding box center [784, 386] width 1568 height 772
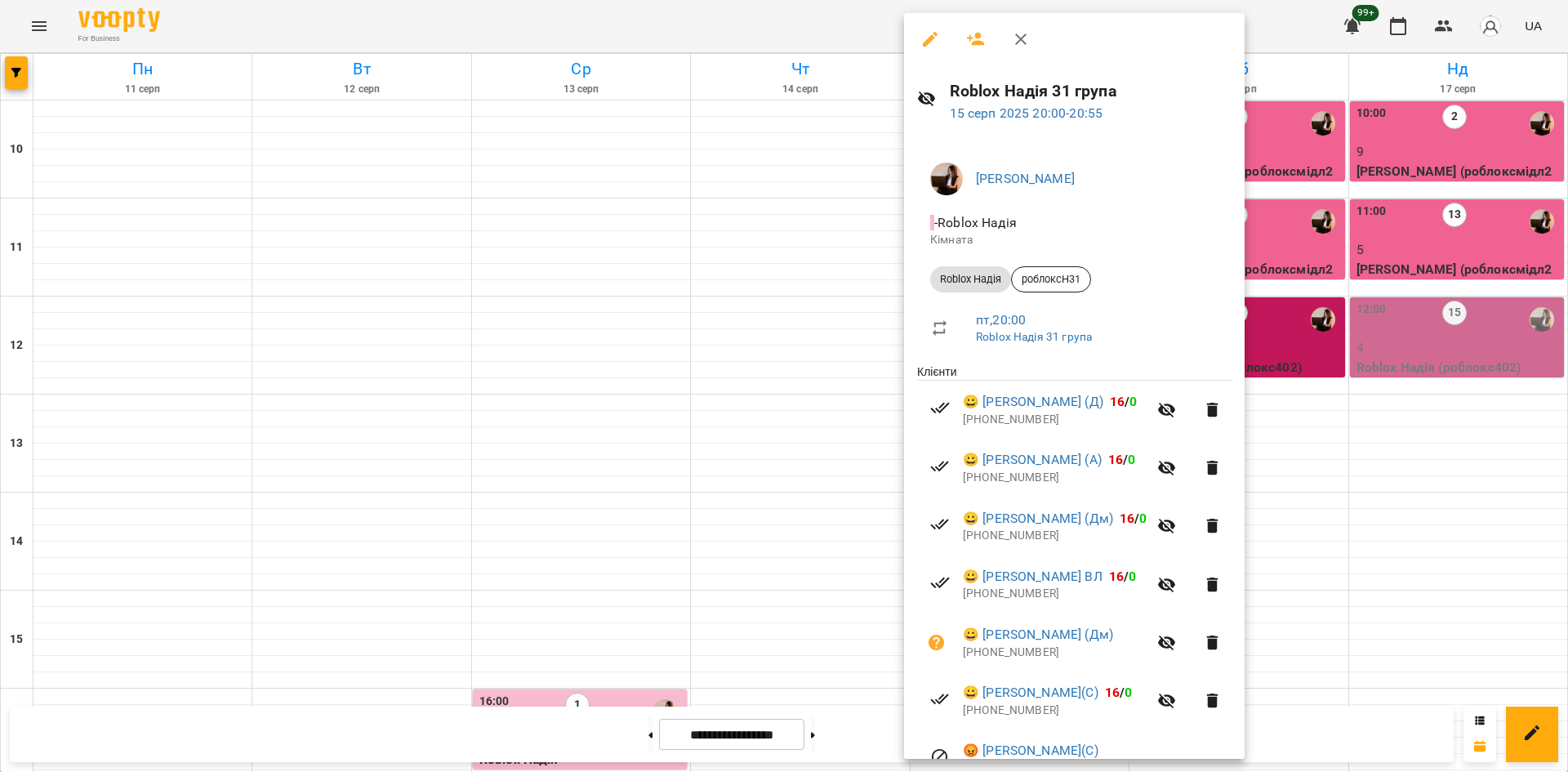
drag, startPoint x: 1392, startPoint y: 460, endPoint x: 1095, endPoint y: 497, distance: 299.3
click at [1391, 461] on div at bounding box center [784, 386] width 1568 height 772
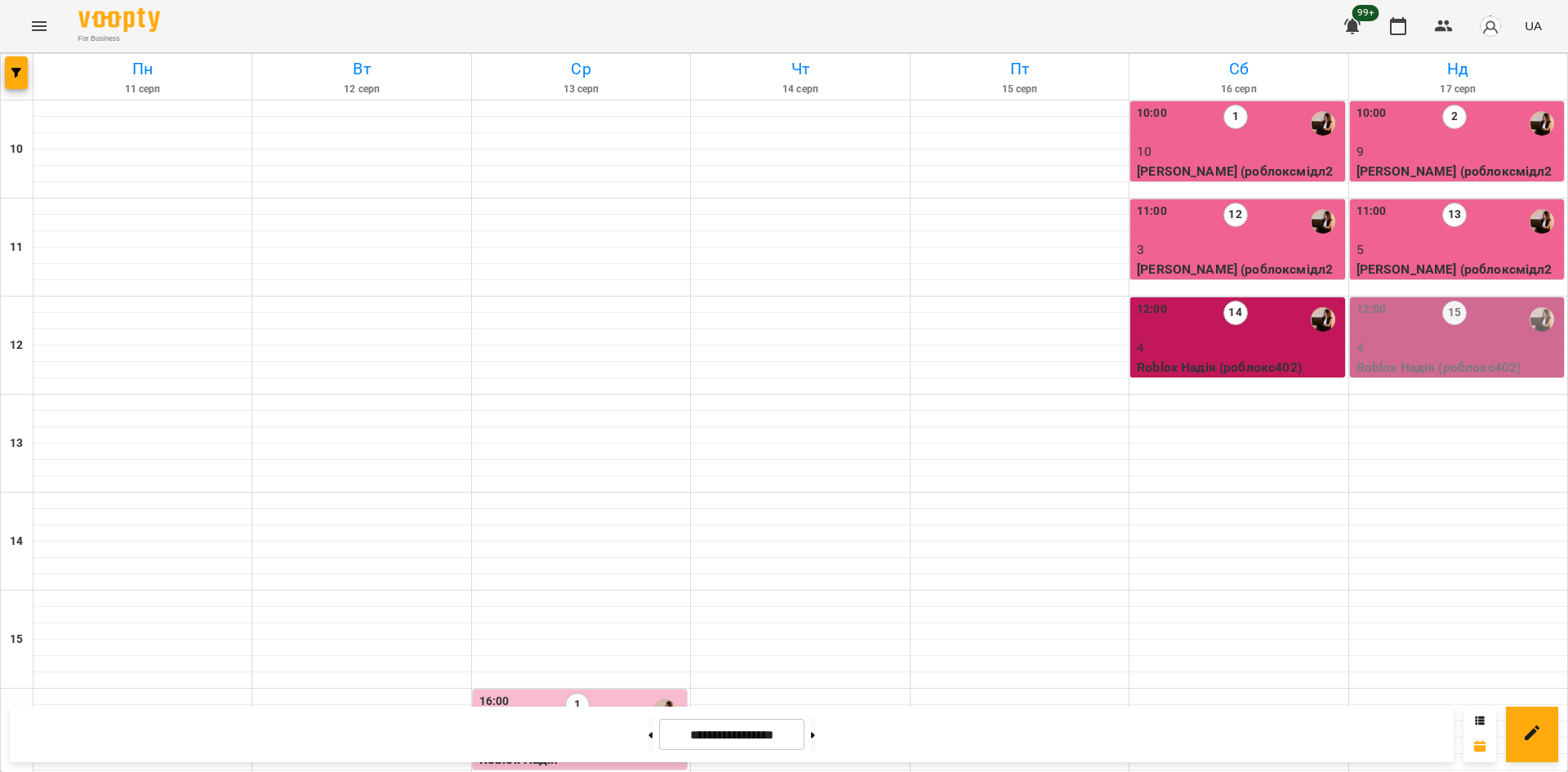
scroll to position [676, 0]
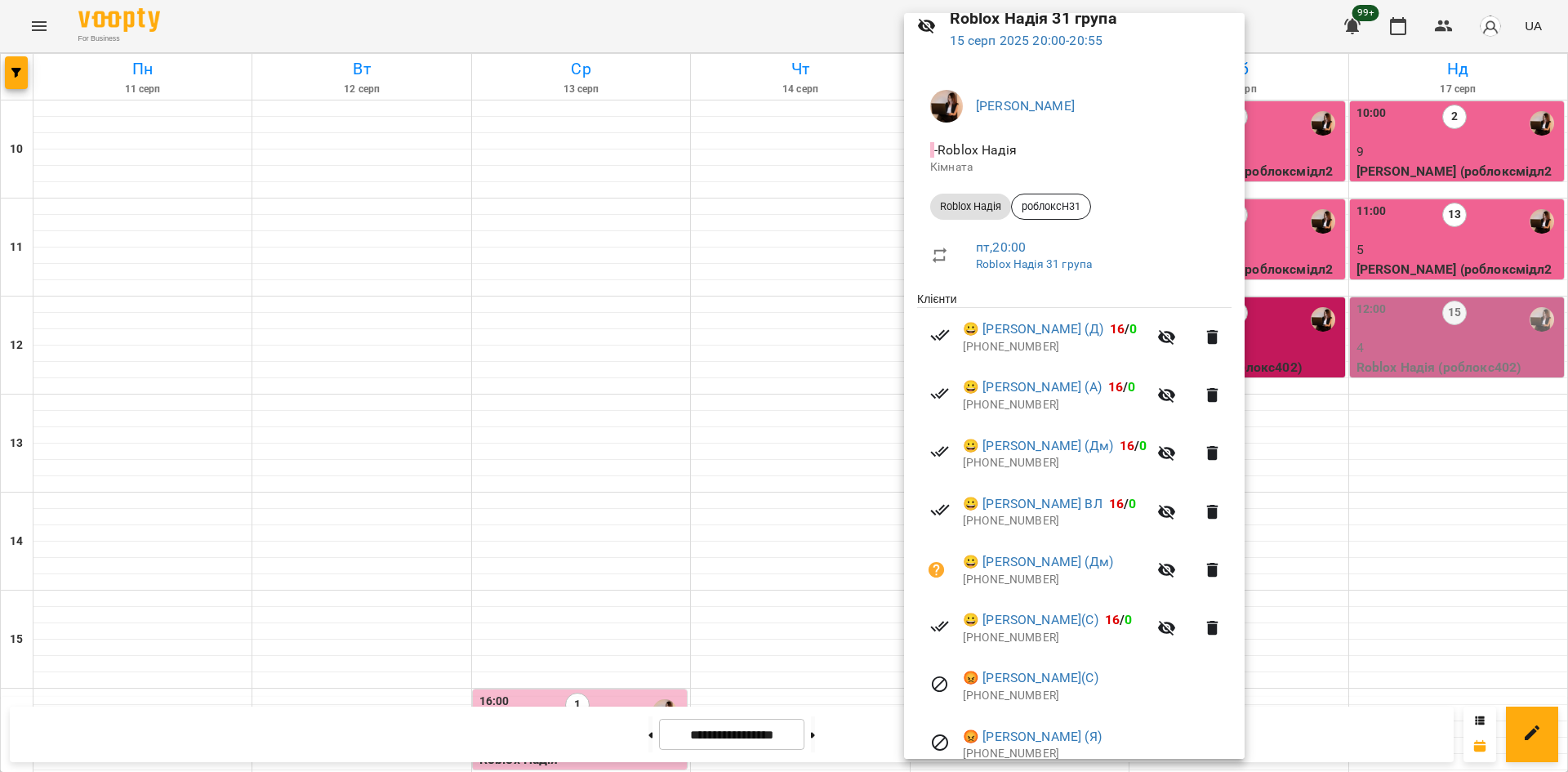
scroll to position [146, 0]
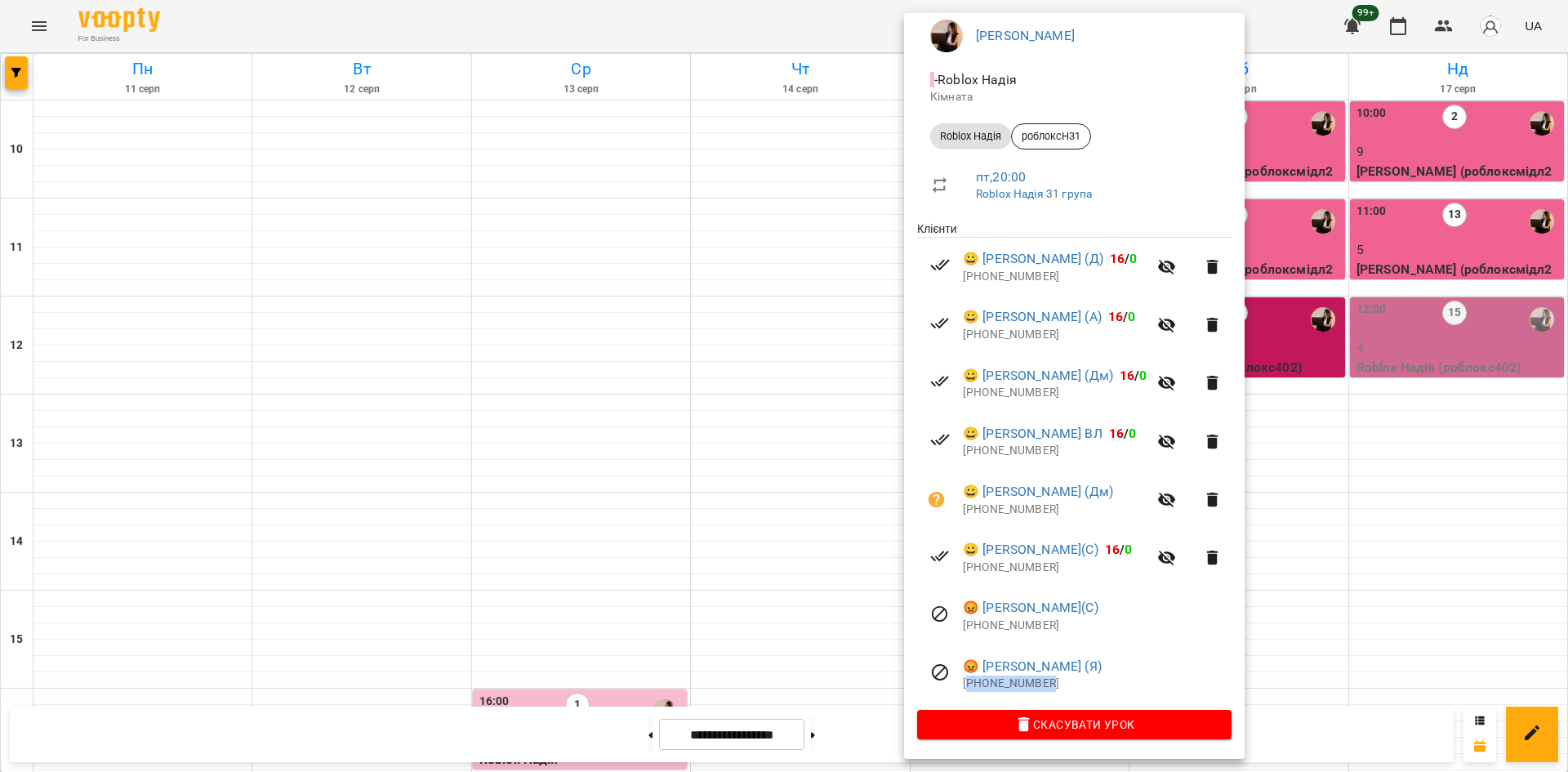
drag, startPoint x: 1061, startPoint y: 679, endPoint x: 971, endPoint y: 687, distance: 90.4
click at [971, 687] on p "[PHONE_NUMBER]" at bounding box center [1097, 683] width 269 height 17
copy p "380979155104"
click at [603, 646] on div at bounding box center [784, 386] width 1568 height 772
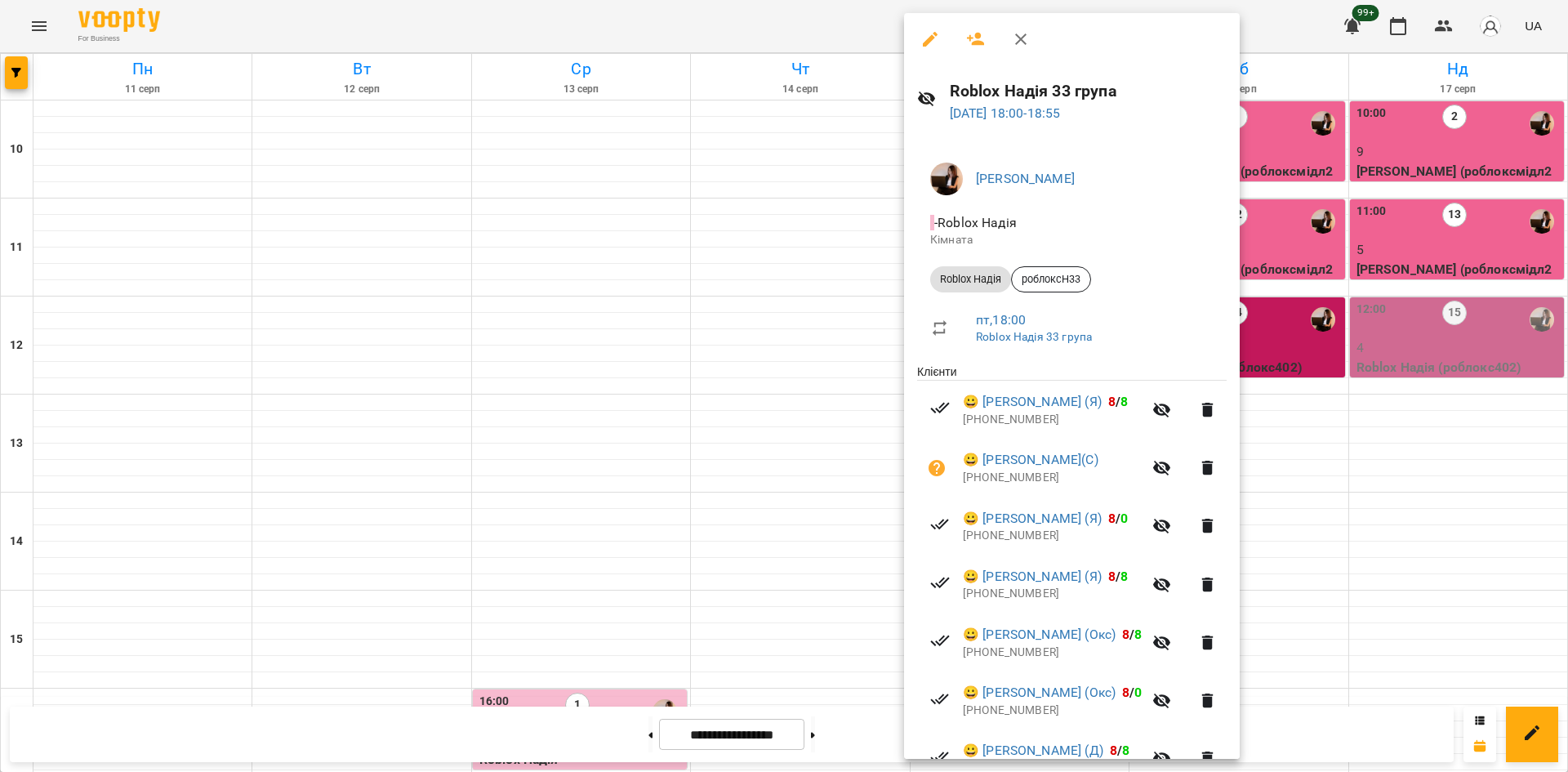
click at [1279, 383] on div at bounding box center [784, 386] width 1568 height 772
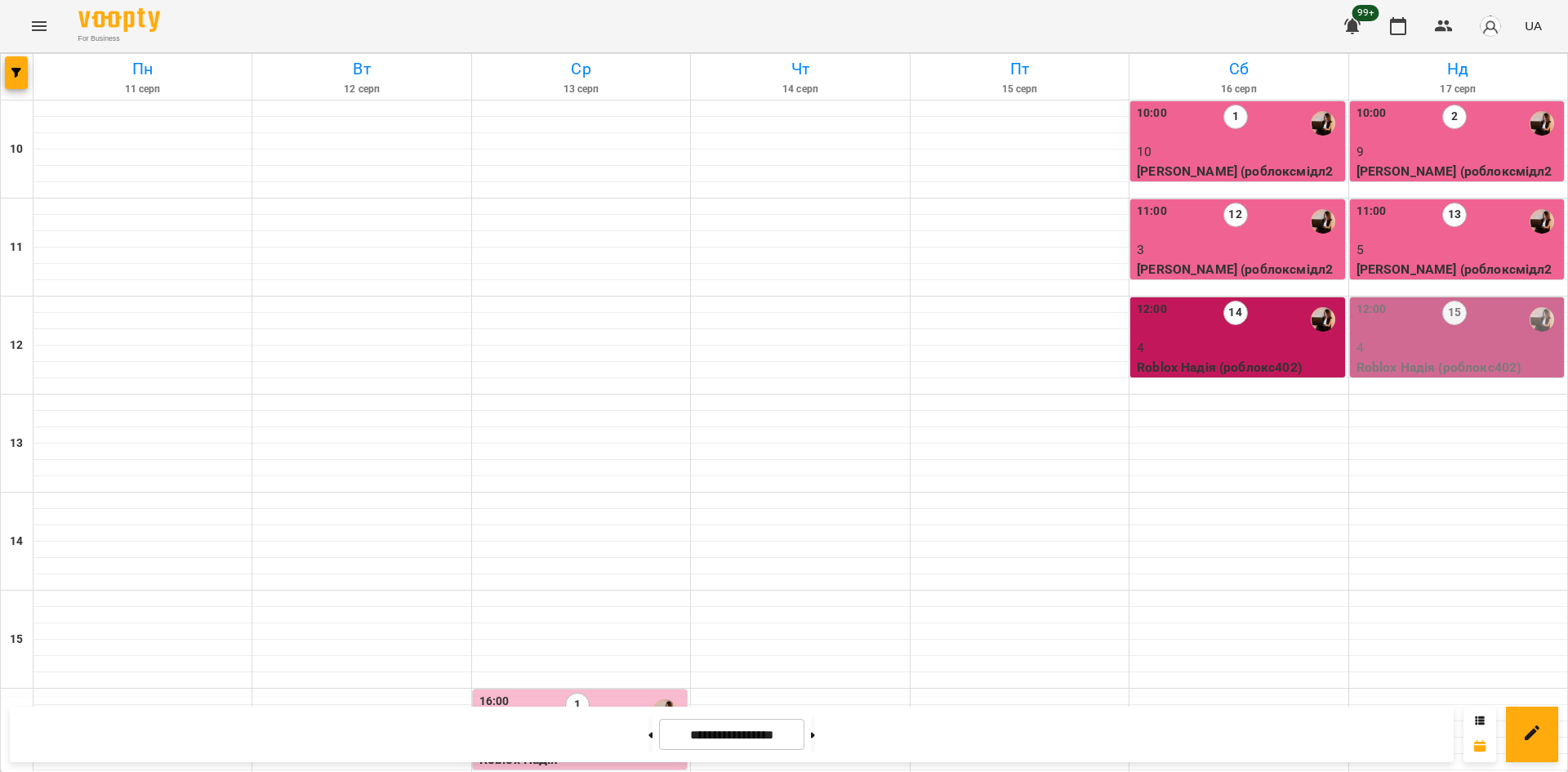
click at [2, 62] on div at bounding box center [17, 76] width 32 height 46
click at [9, 74] on span "button" at bounding box center [17, 72] width 23 height 10
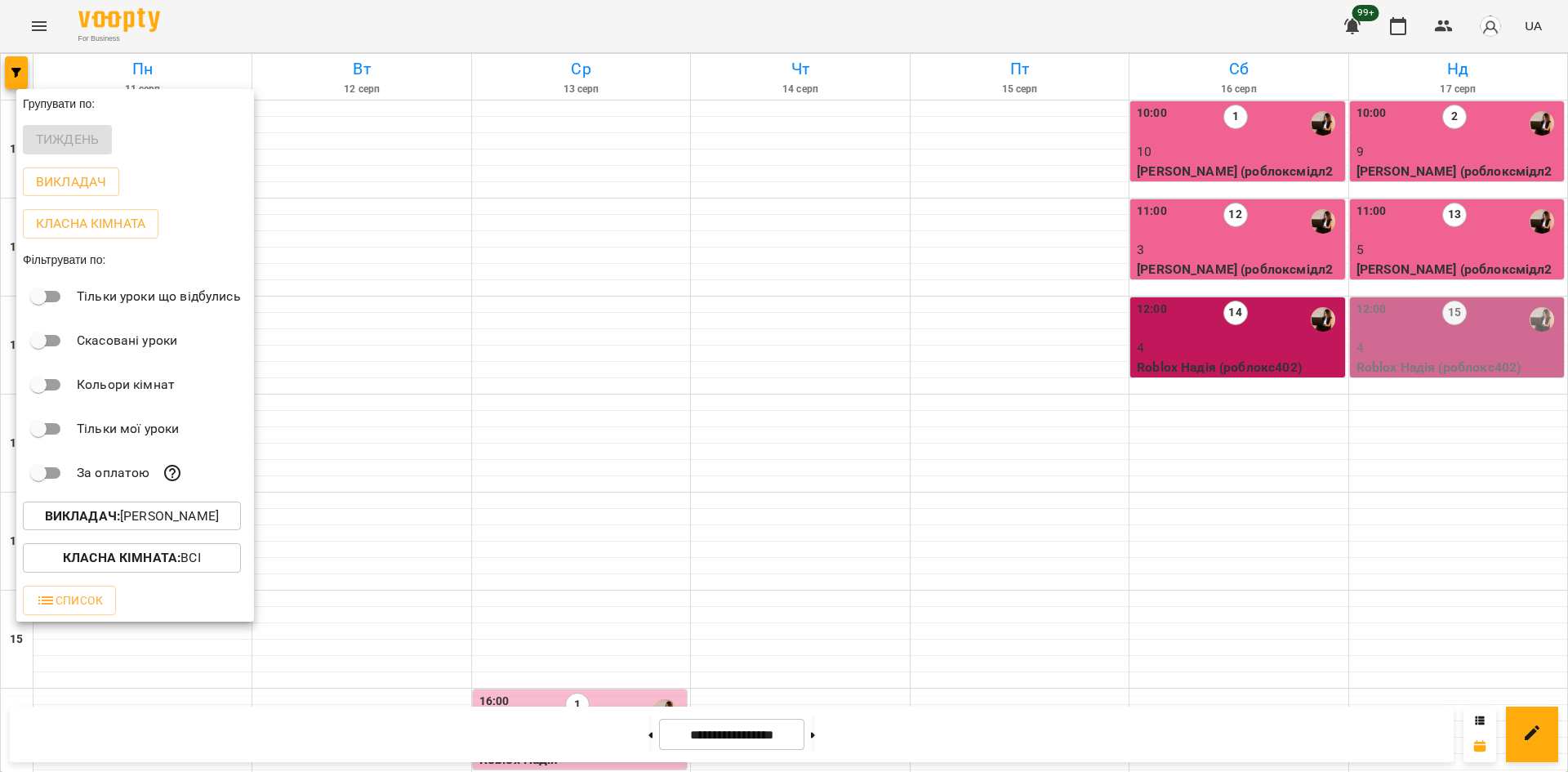
click at [156, 516] on p "Викладач : [PERSON_NAME]" at bounding box center [132, 516] width 174 height 19
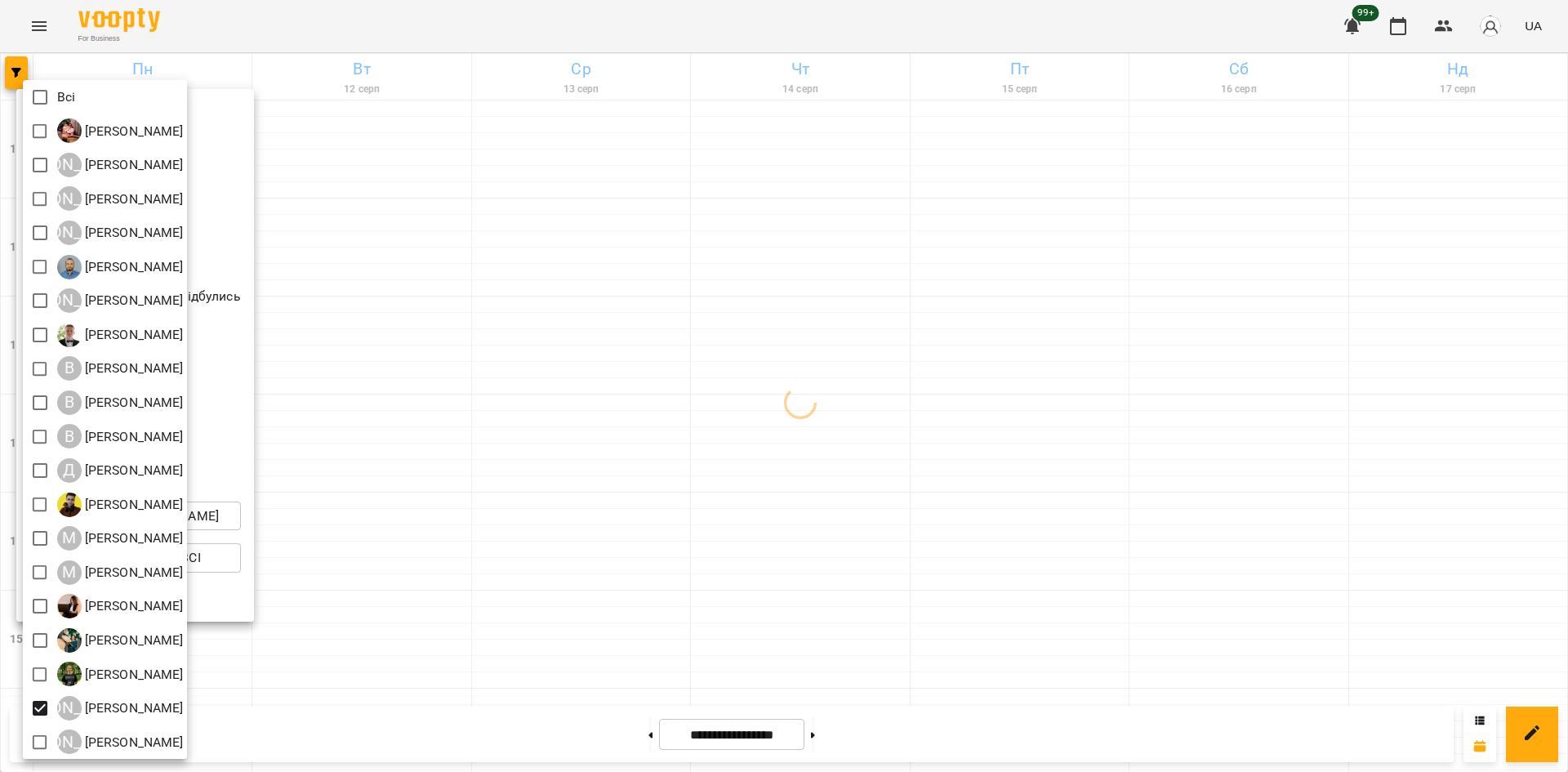
click at [547, 646] on div at bounding box center [784, 386] width 1568 height 772
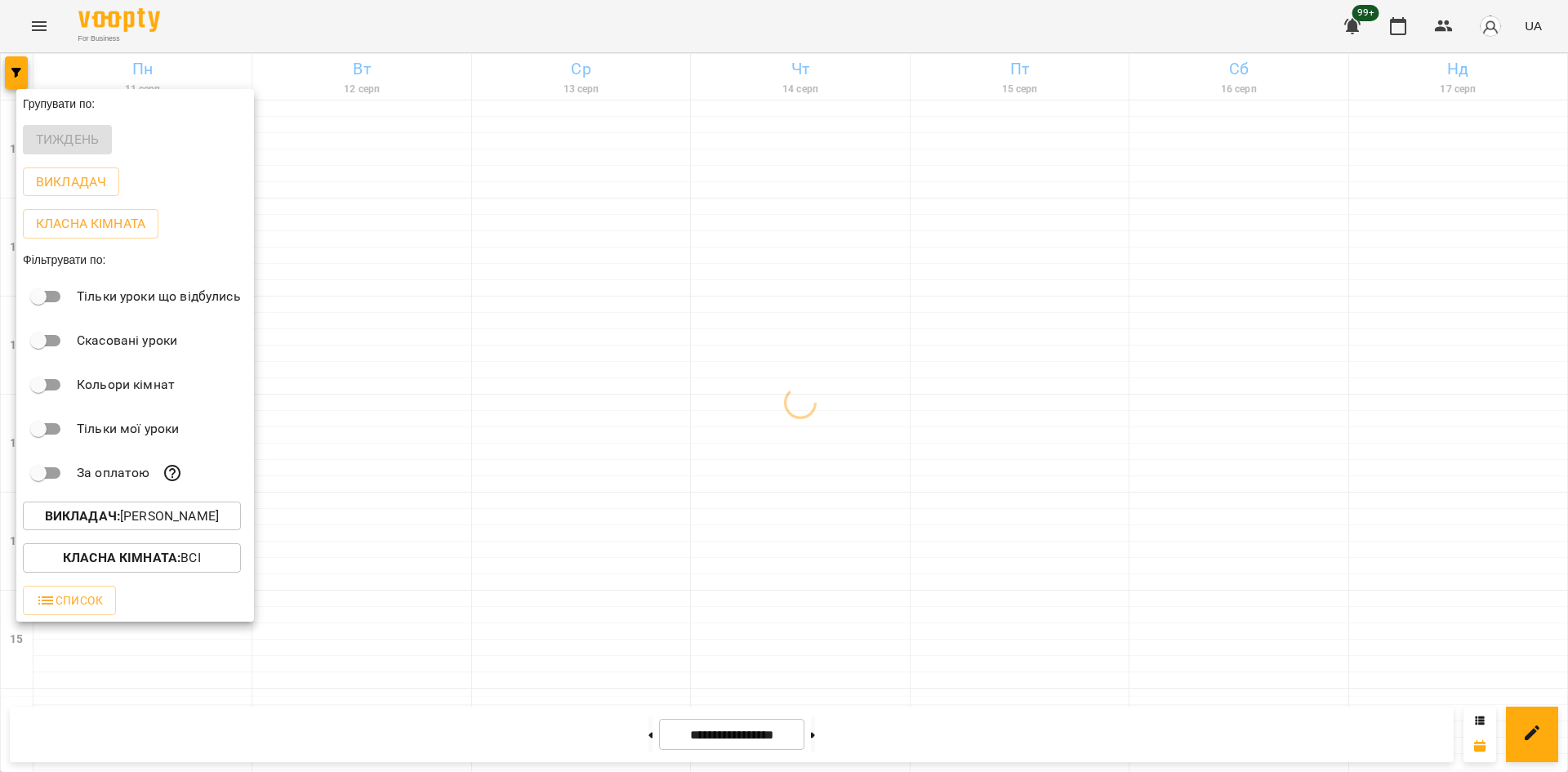
click at [376, 453] on div at bounding box center [784, 386] width 1568 height 772
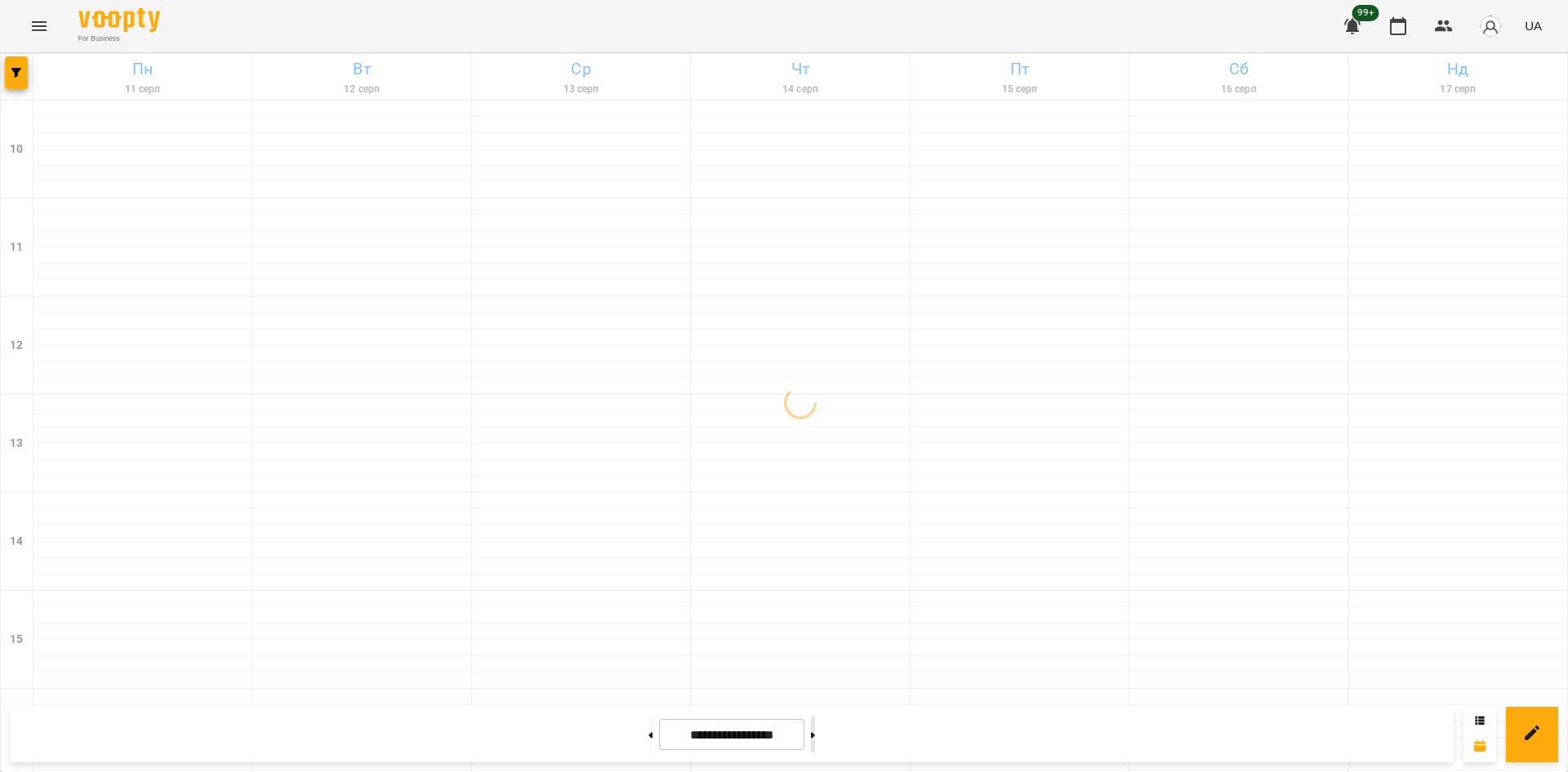
click at [815, 730] on button at bounding box center [813, 734] width 4 height 36
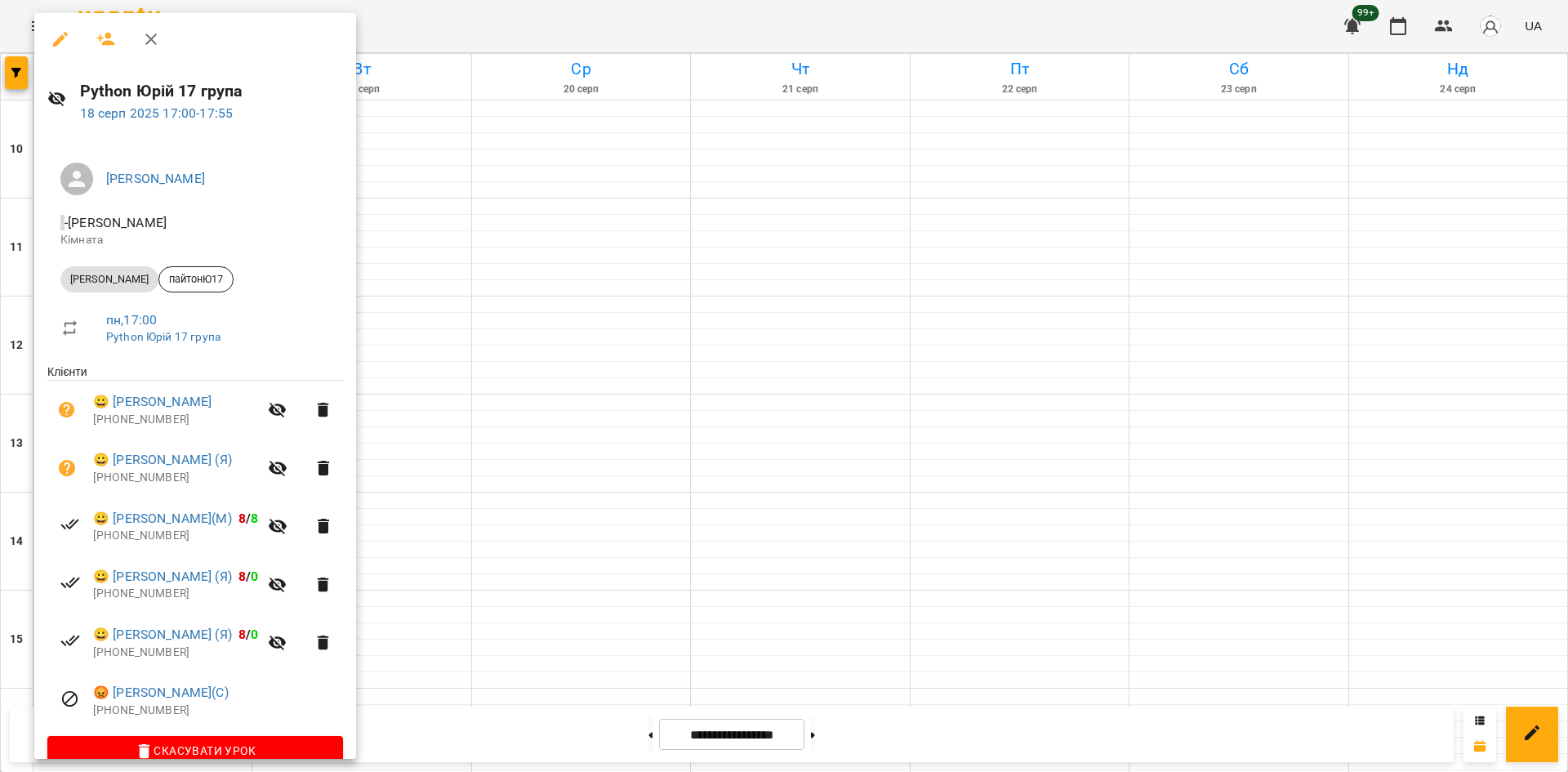
click at [10, 64] on div at bounding box center [784, 386] width 1568 height 772
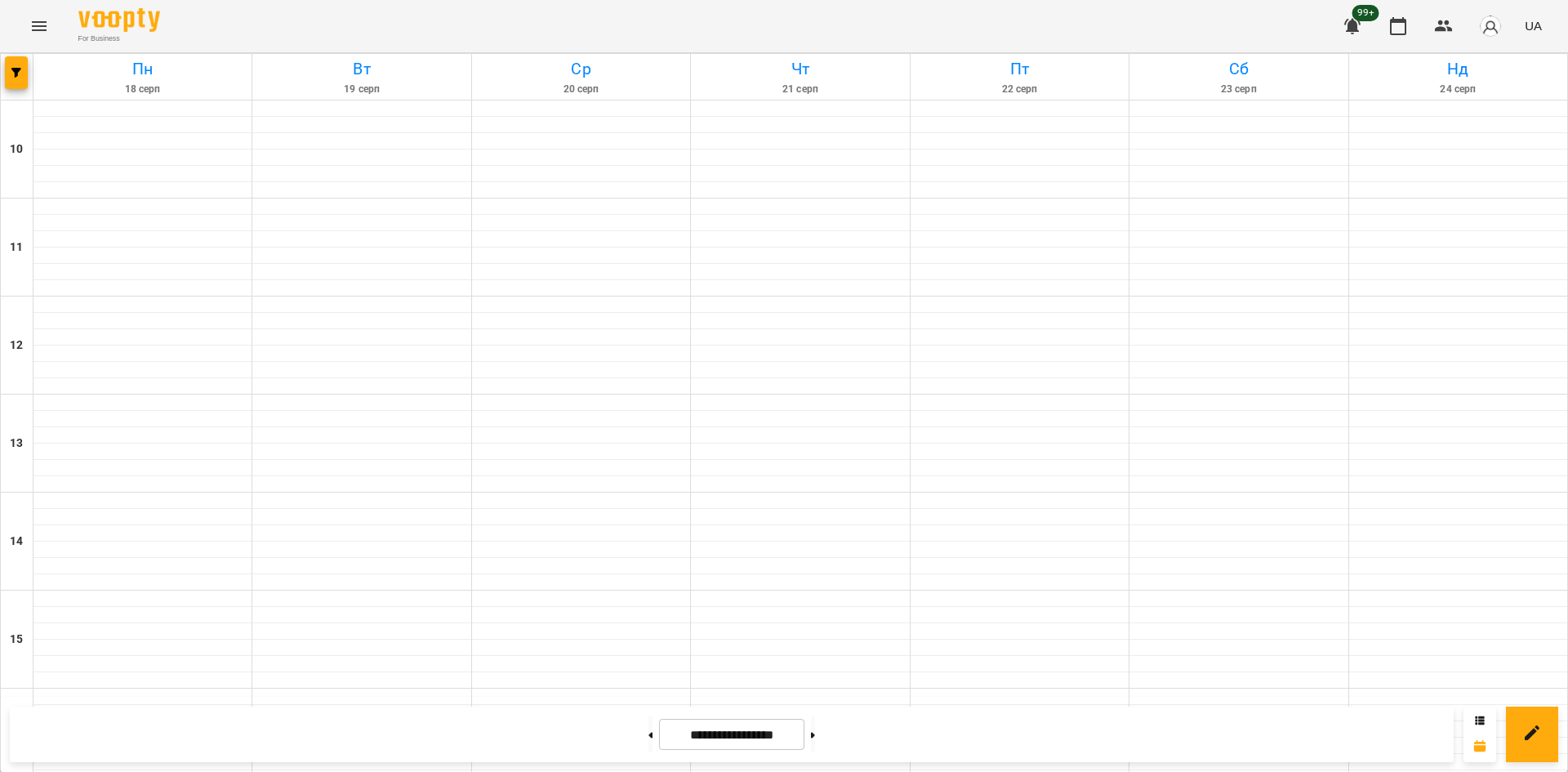
click at [13, 90] on div at bounding box center [17, 76] width 32 height 46
click at [12, 81] on button "button" at bounding box center [17, 72] width 23 height 32
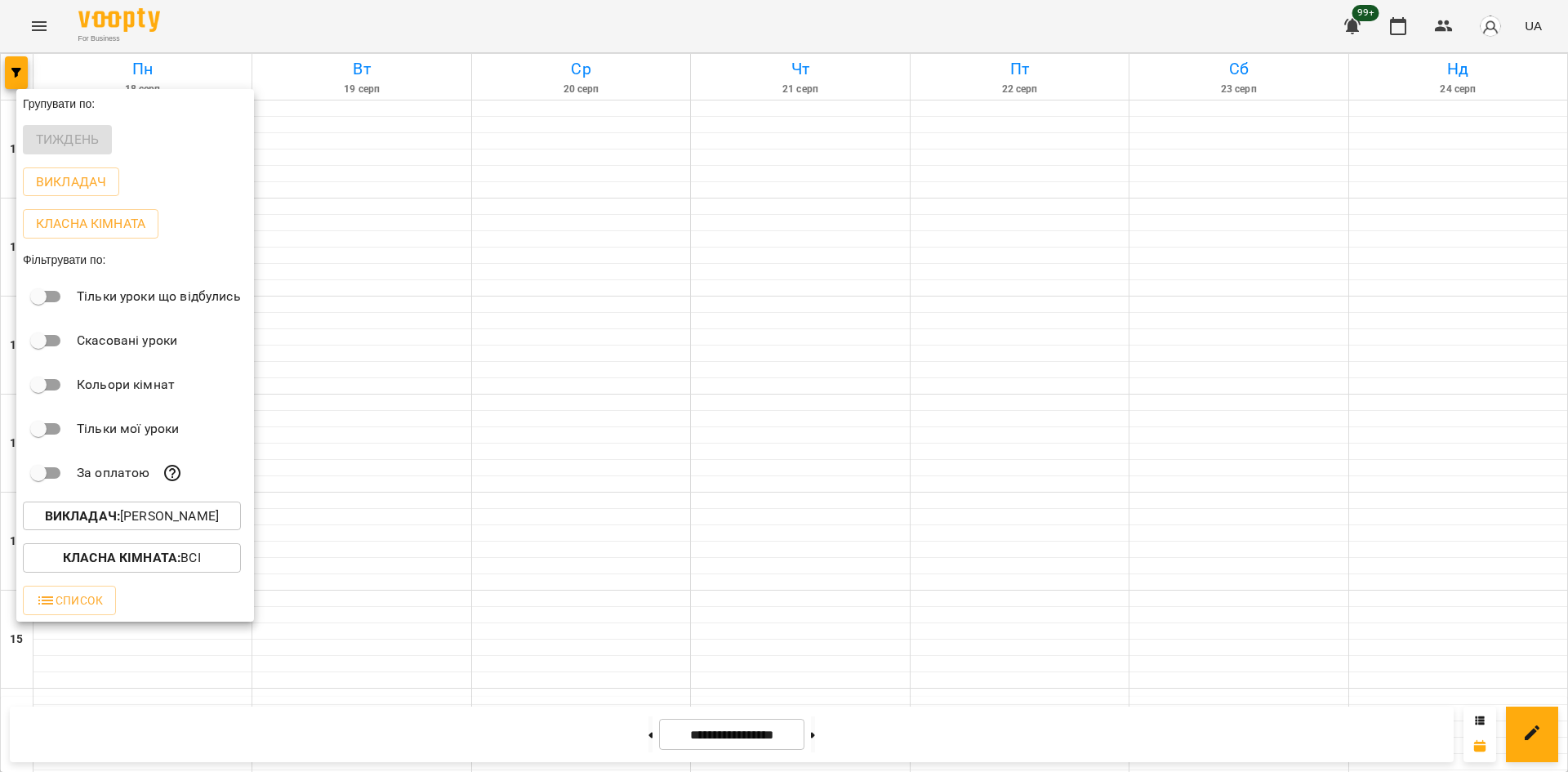
click at [181, 520] on p "Викладач : [PERSON_NAME]" at bounding box center [132, 516] width 174 height 19
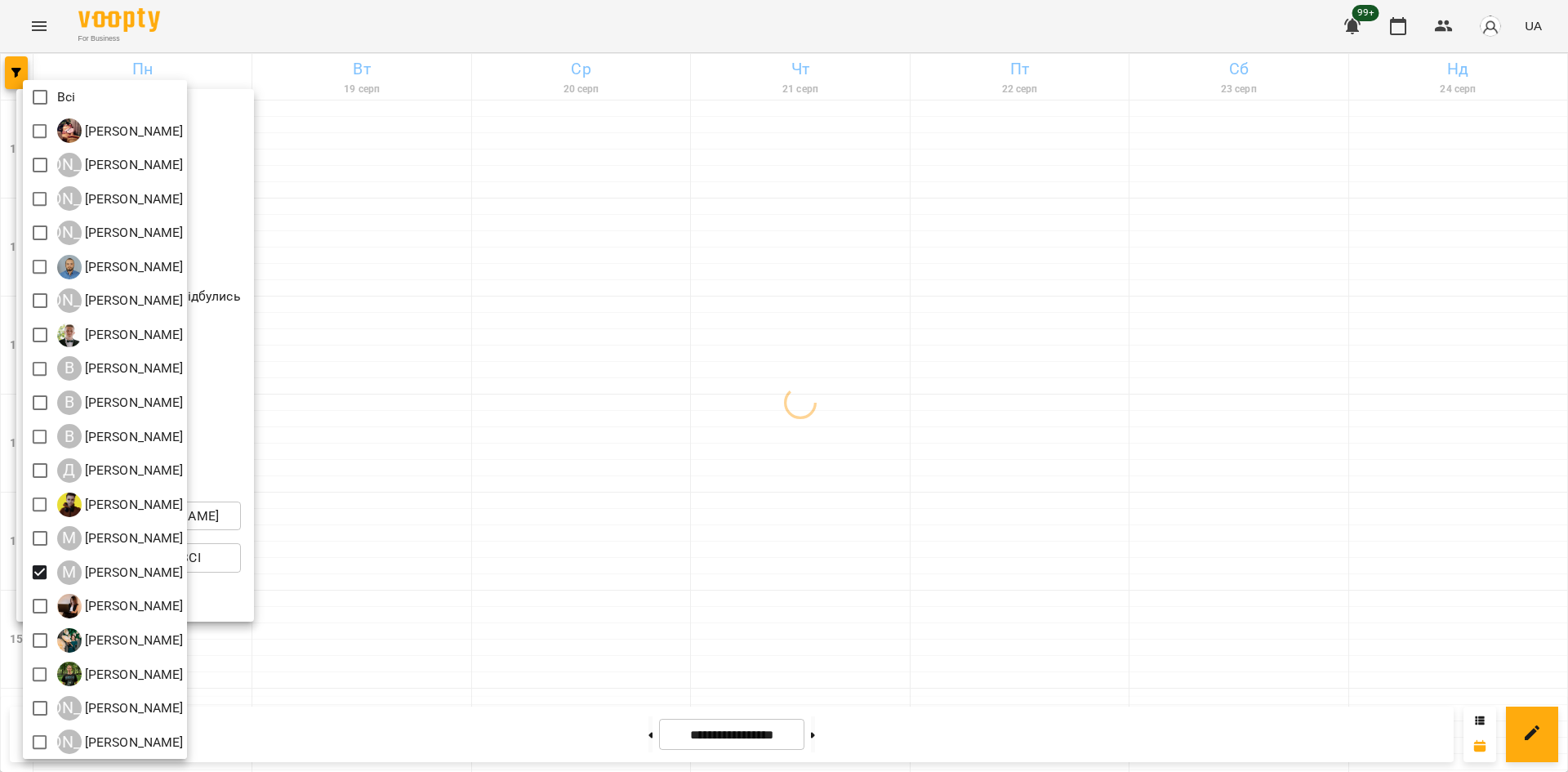
drag, startPoint x: 398, startPoint y: 602, endPoint x: 342, endPoint y: 552, distance: 75.1
click at [396, 602] on div at bounding box center [784, 386] width 1568 height 772
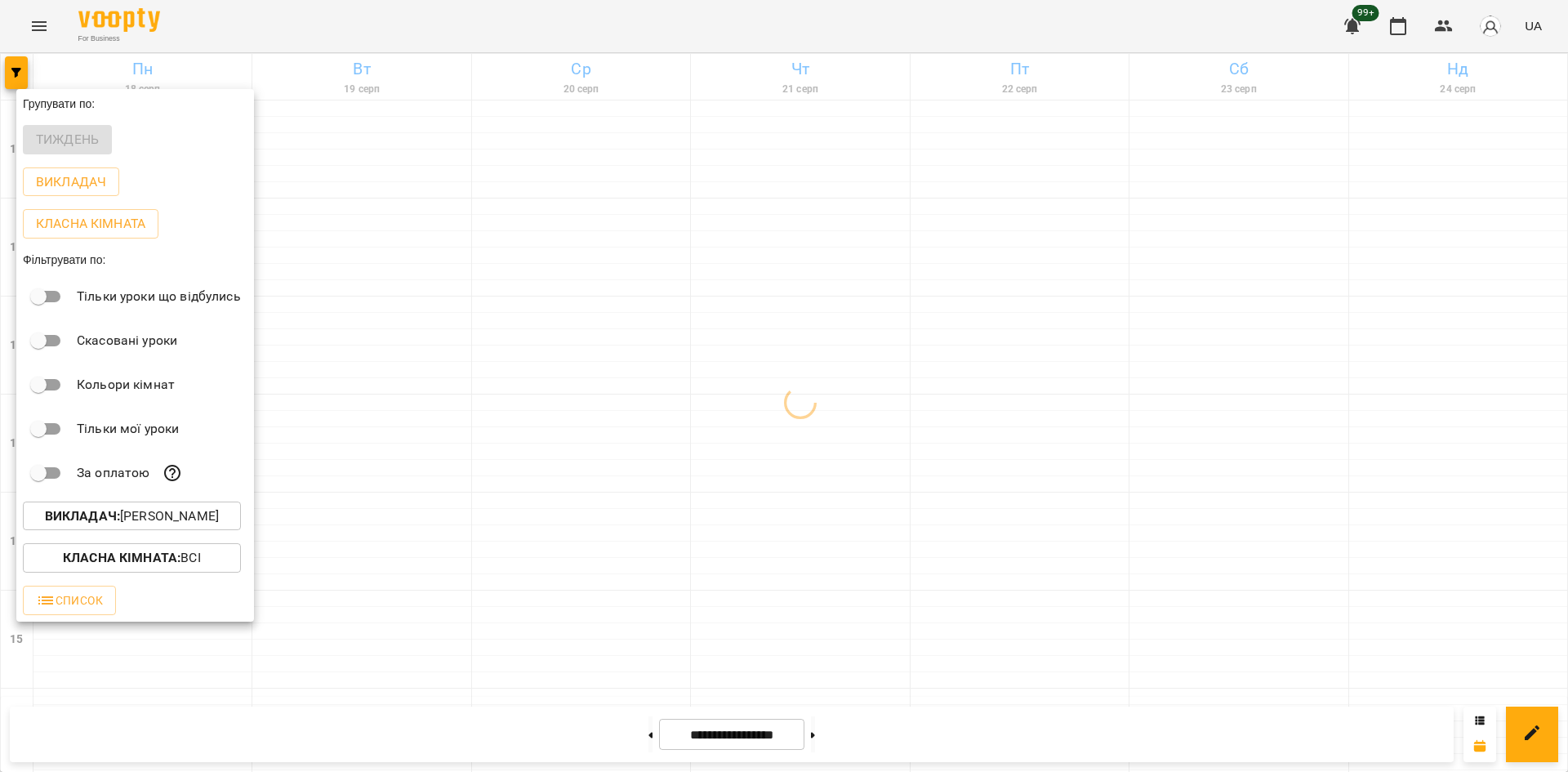
click at [407, 505] on div at bounding box center [784, 386] width 1568 height 772
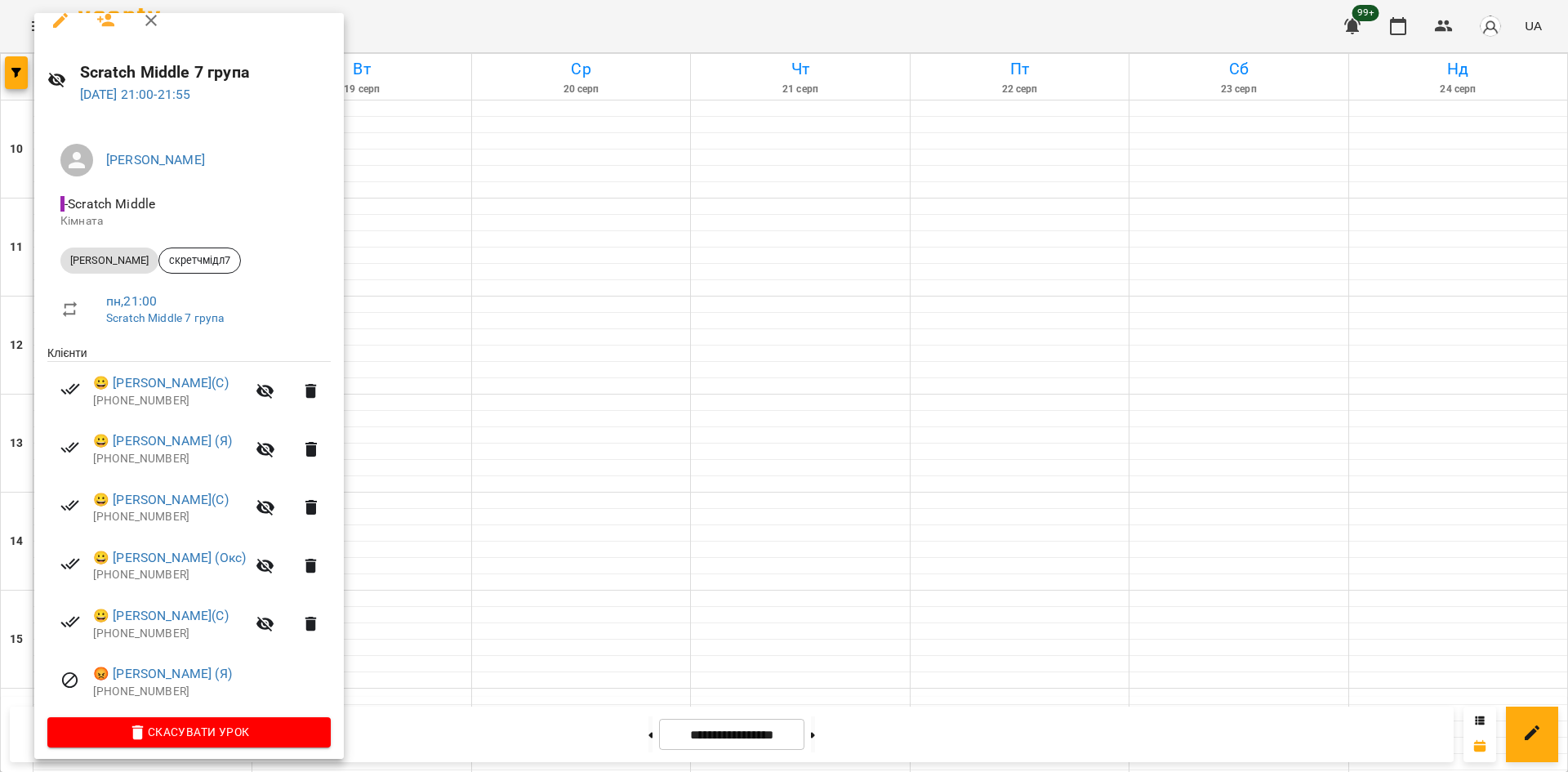
scroll to position [29, 0]
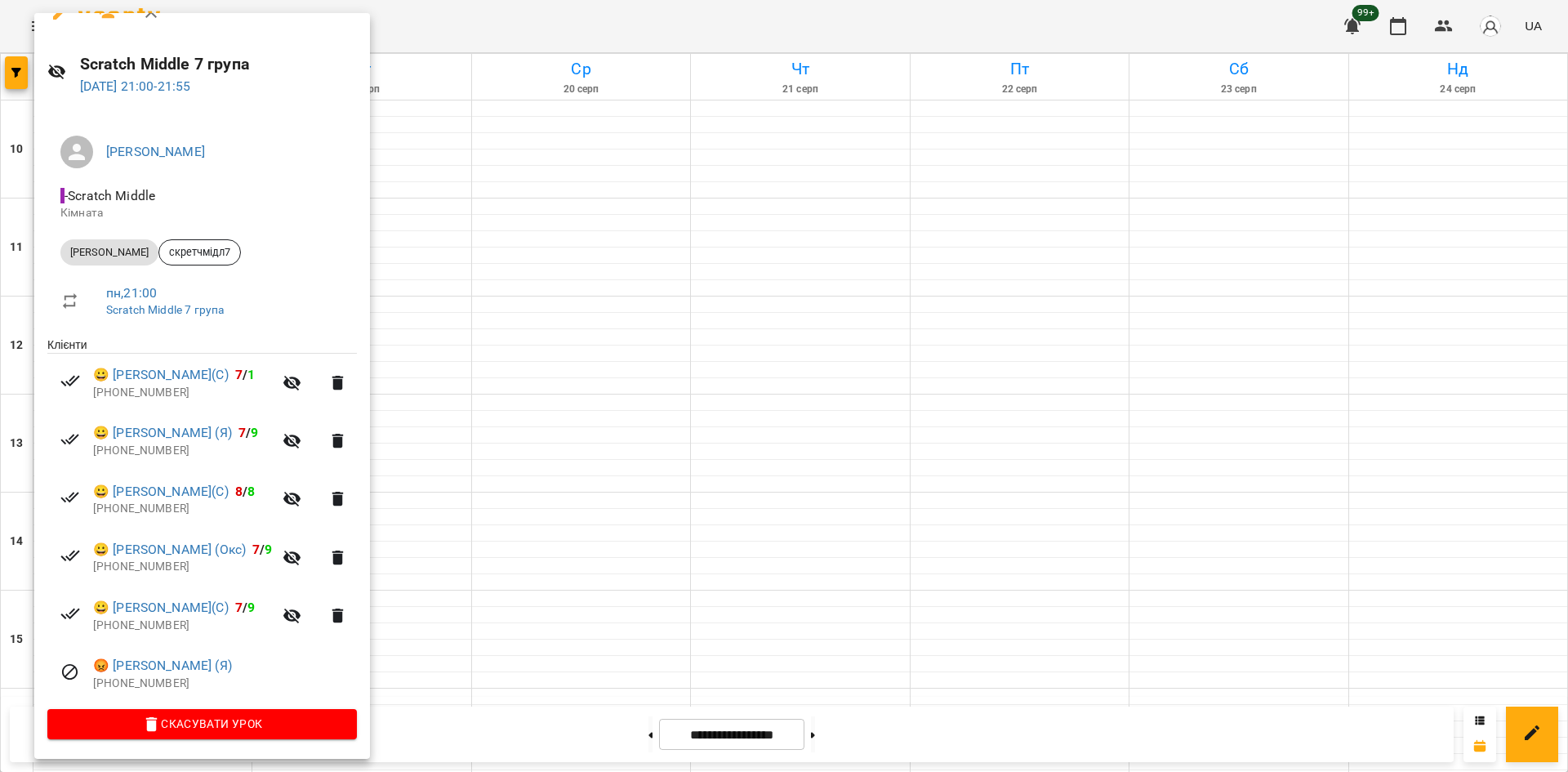
drag, startPoint x: 504, startPoint y: 624, endPoint x: 579, endPoint y: 624, distance: 75.0
click at [508, 624] on div at bounding box center [784, 386] width 1568 height 772
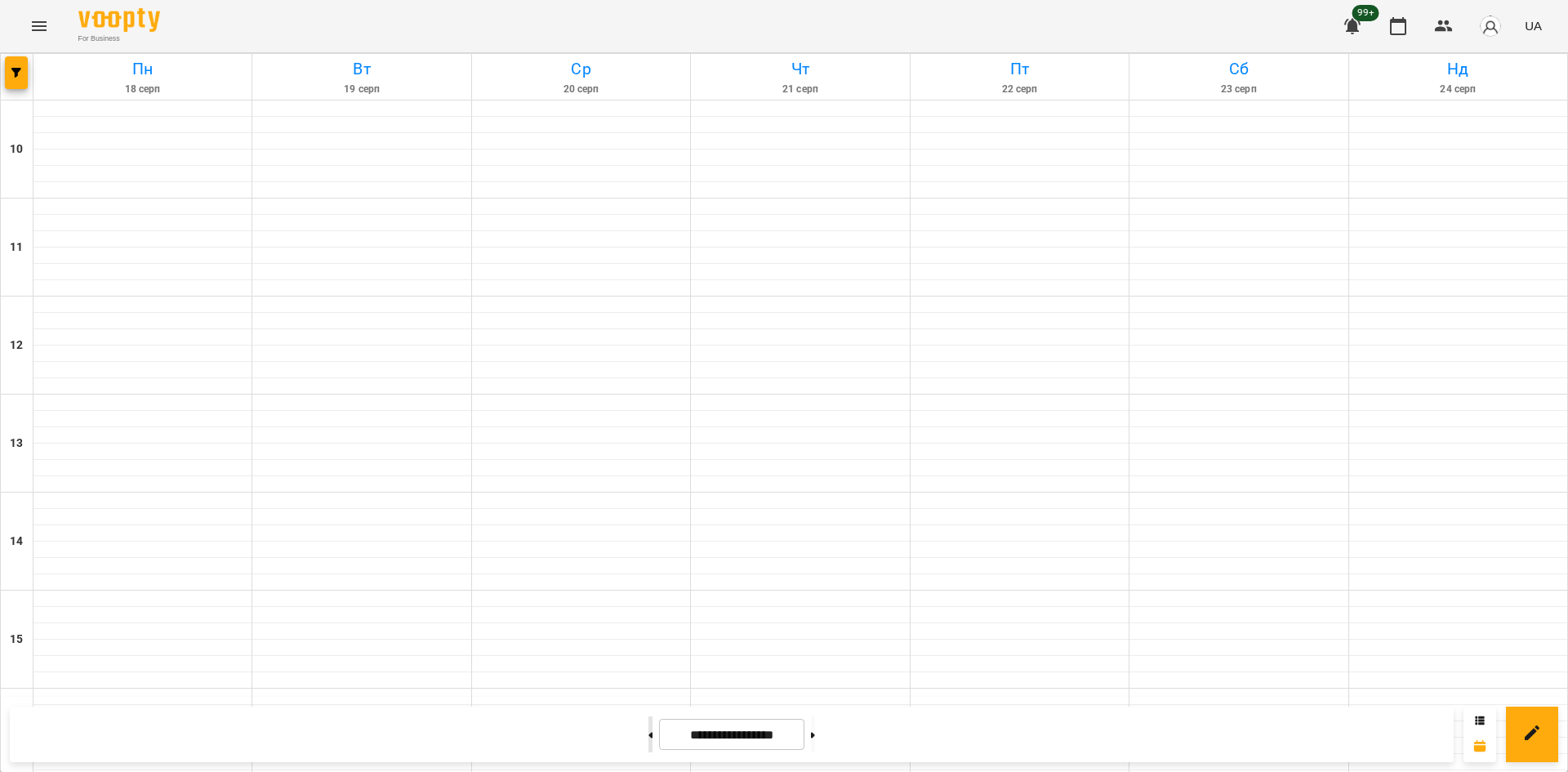
click at [648, 732] on button at bounding box center [650, 734] width 4 height 36
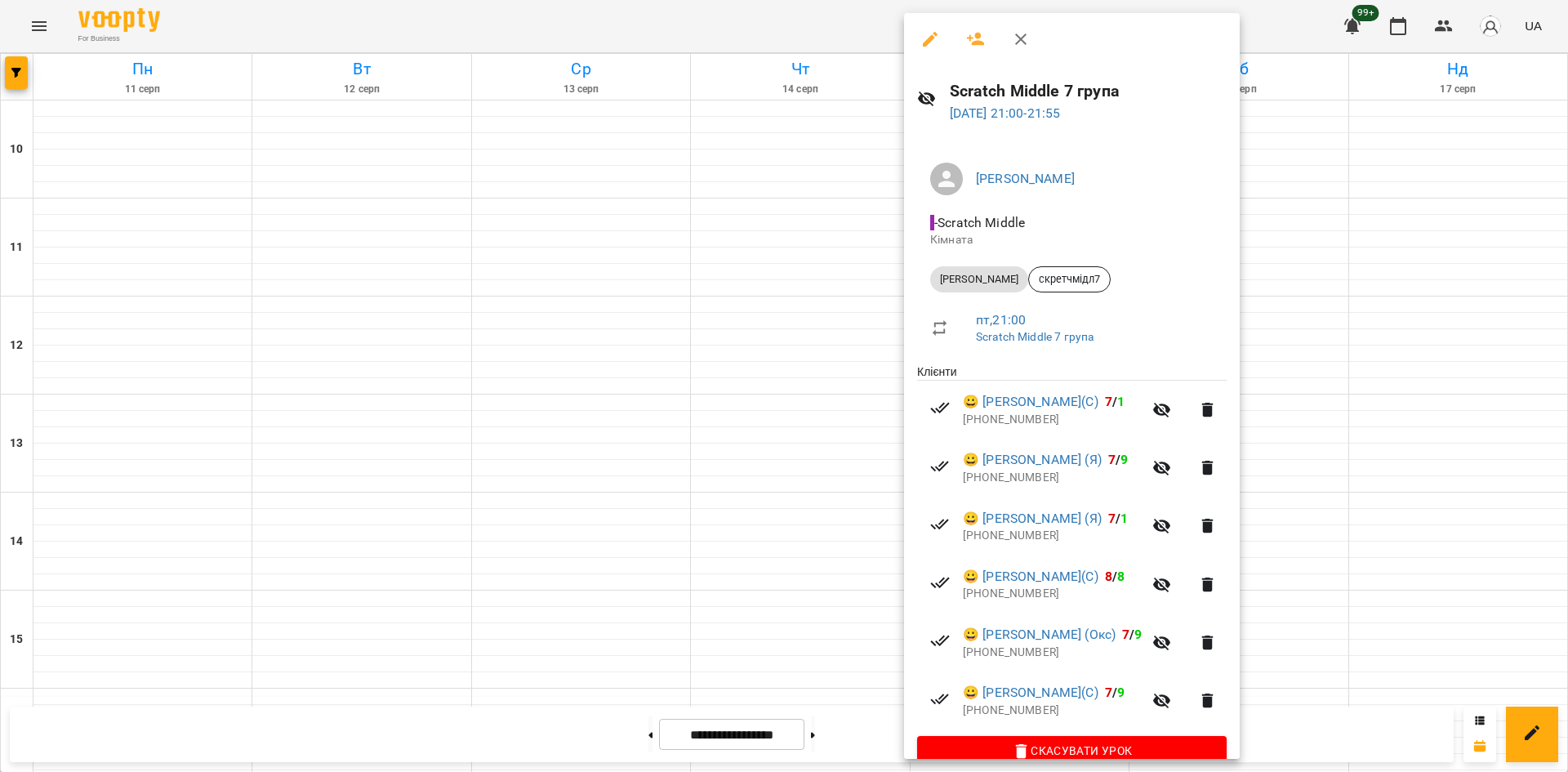
click at [620, 563] on div at bounding box center [784, 386] width 1568 height 772
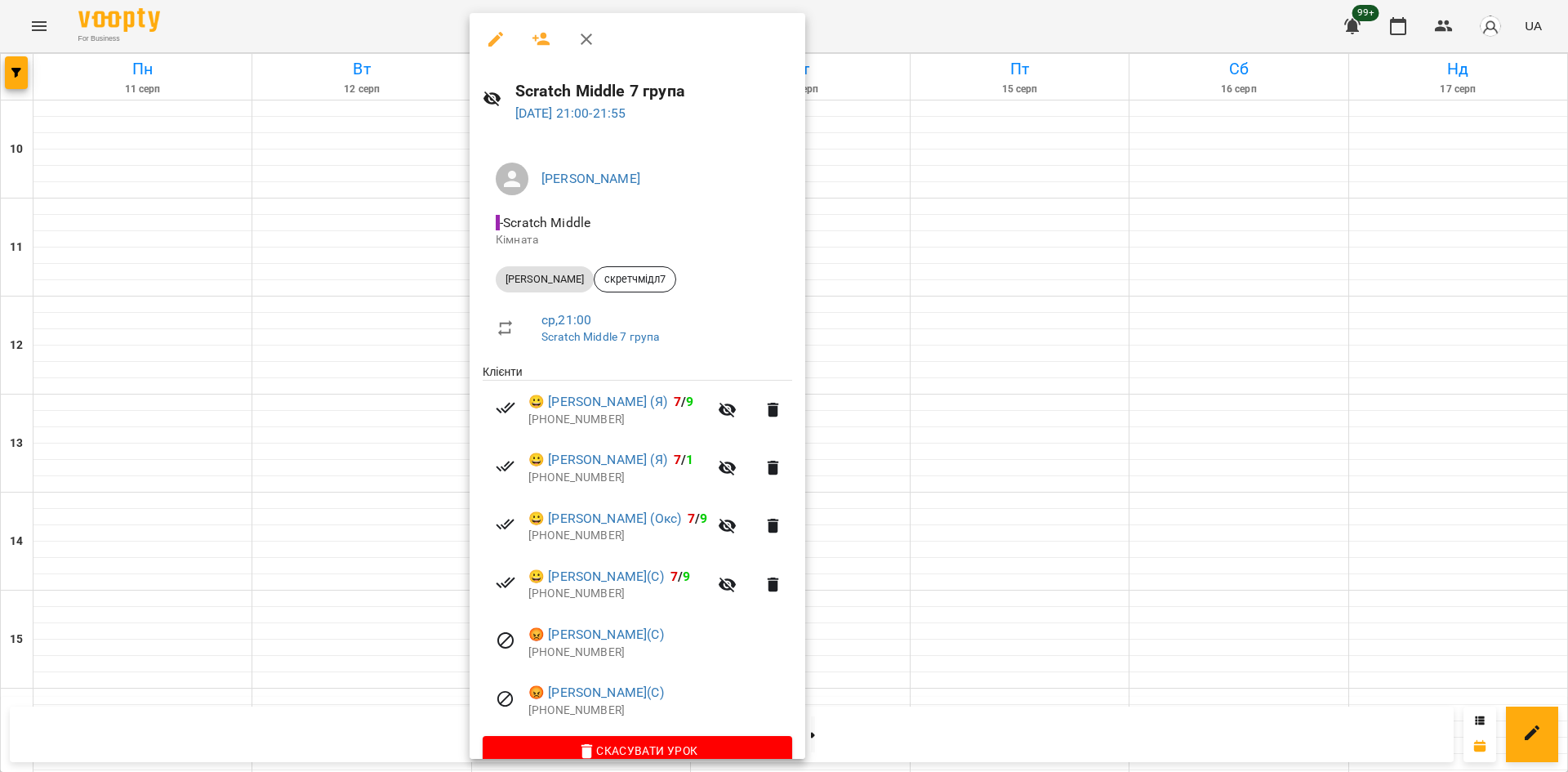
click at [205, 552] on div at bounding box center [784, 386] width 1568 height 772
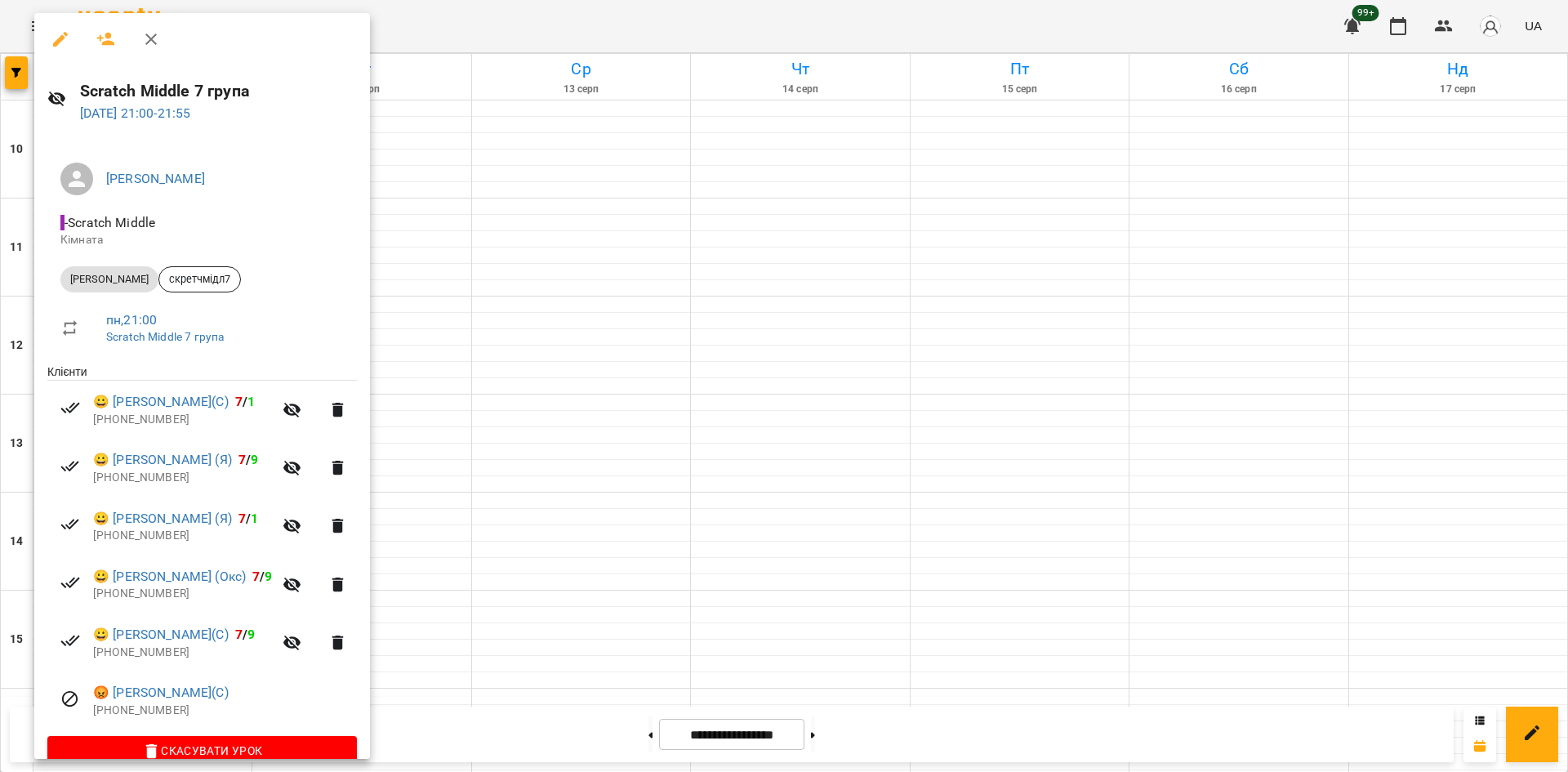
drag, startPoint x: 637, startPoint y: 612, endPoint x: 956, endPoint y: 678, distance: 325.8
click at [644, 615] on div at bounding box center [784, 386] width 1568 height 772
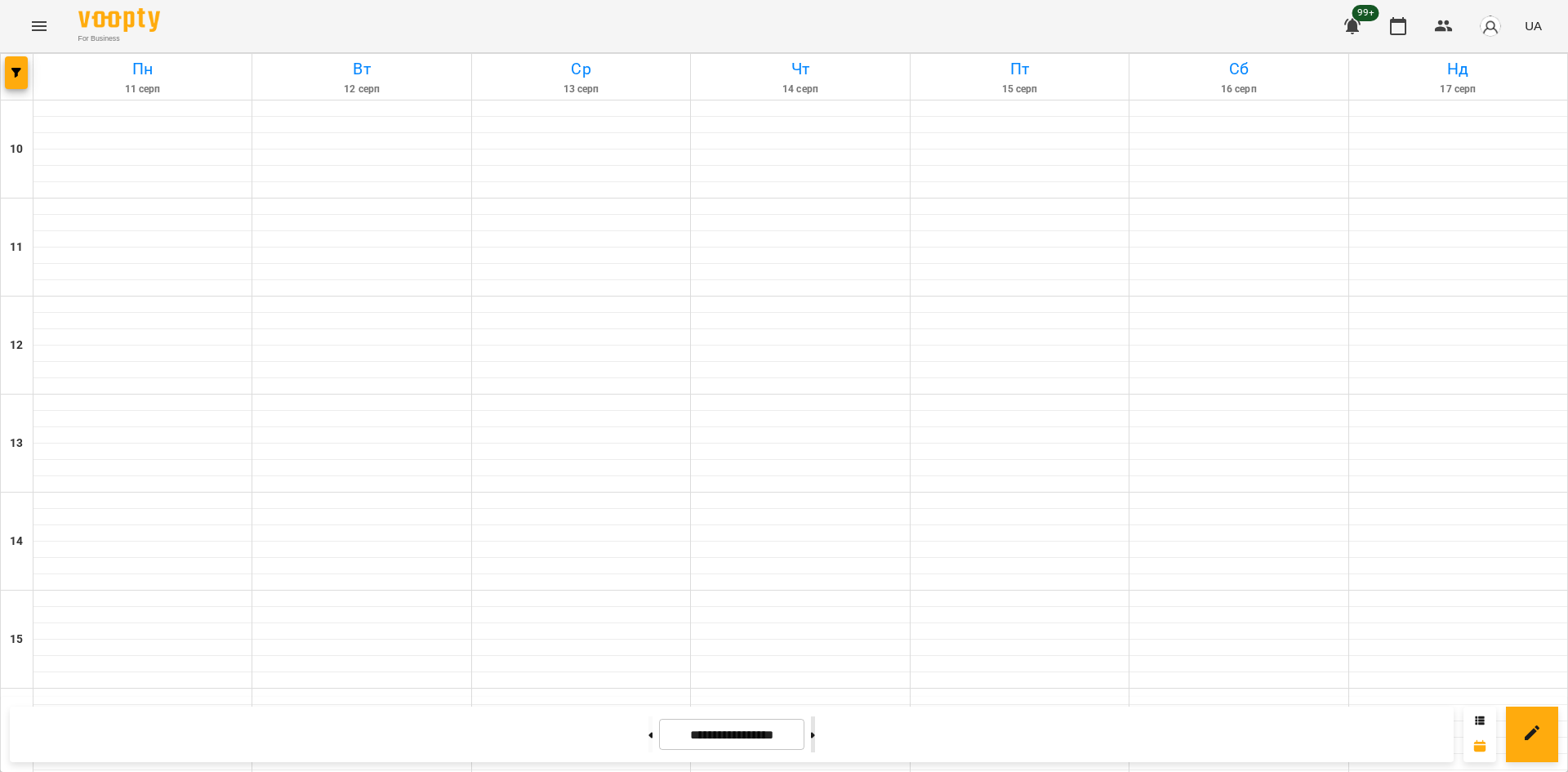
click at [815, 731] on button at bounding box center [813, 734] width 4 height 36
